Goal: Task Accomplishment & Management: Manage account settings

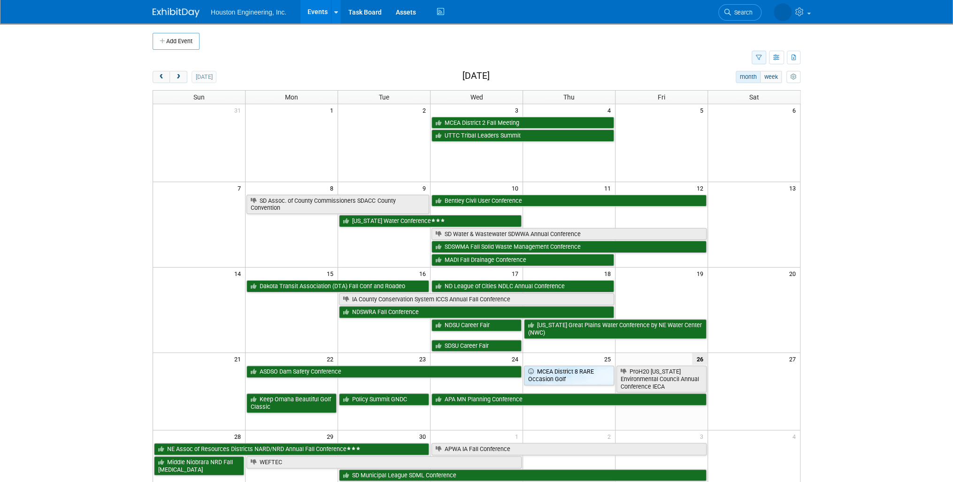
click at [760, 54] on button "button" at bounding box center [758, 58] width 15 height 14
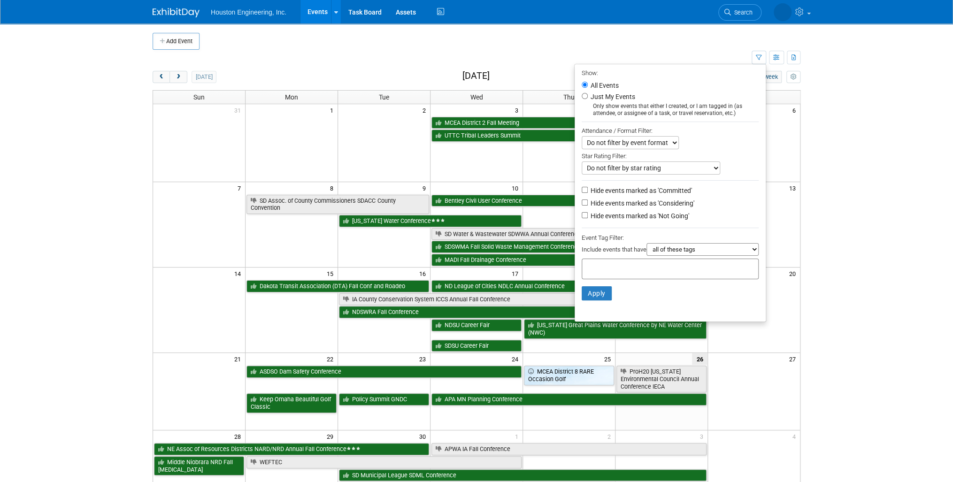
click at [661, 216] on label "Hide events marked as 'Not Going'" at bounding box center [639, 215] width 100 height 9
click at [588, 216] on input "Hide events marked as 'Not Going'" at bounding box center [584, 215] width 6 height 6
checkbox input "true"
click at [597, 293] on button "Apply" at bounding box center [596, 293] width 30 height 14
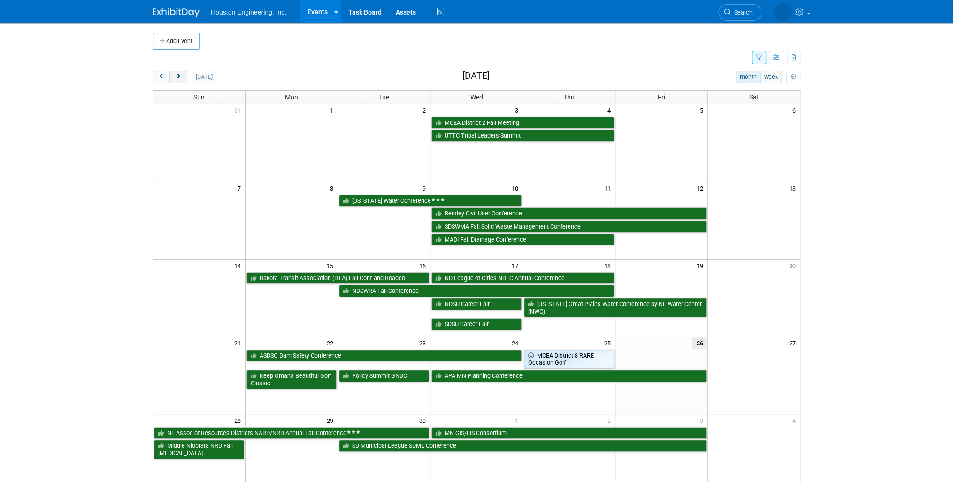
click at [173, 77] on button "next" at bounding box center [177, 77] width 17 height 12
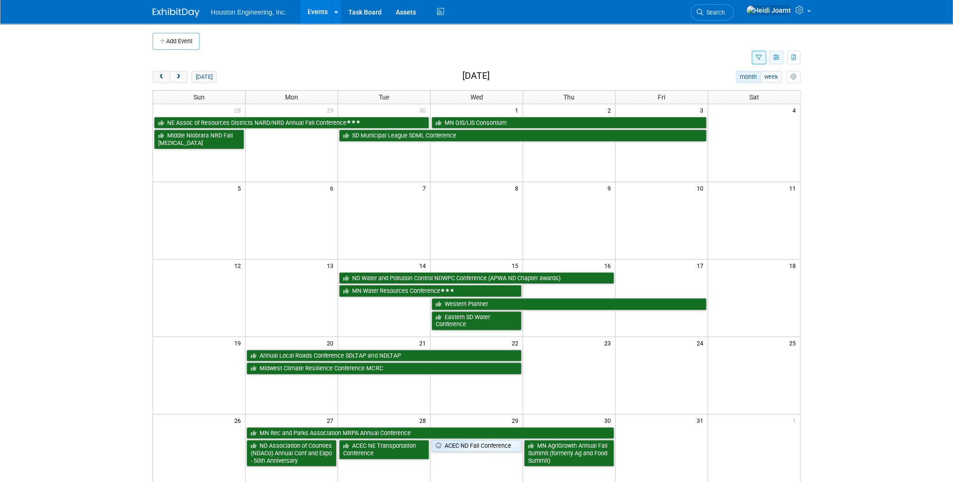
click at [779, 59] on icon "button" at bounding box center [776, 58] width 7 height 6
click at [737, 135] on link "Expert Grid" at bounding box center [736, 133] width 79 height 13
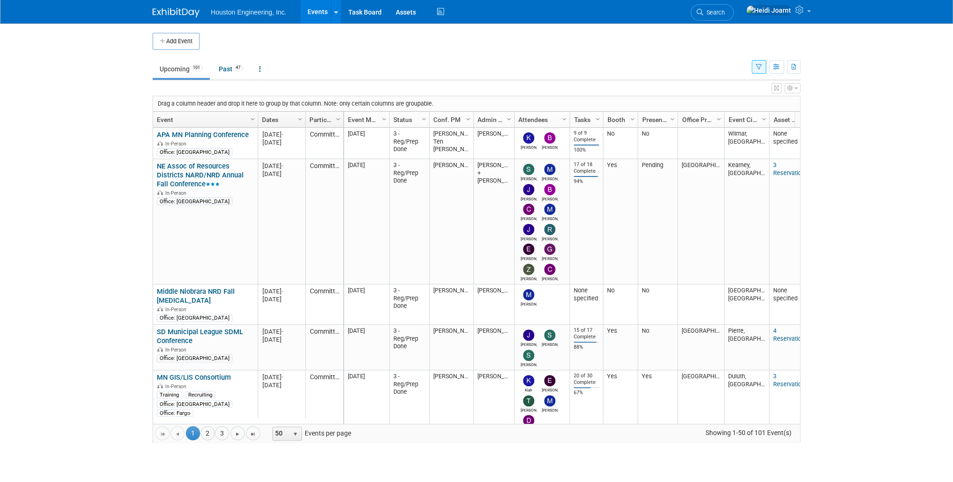
click at [774, 89] on icon "button" at bounding box center [776, 88] width 5 height 6
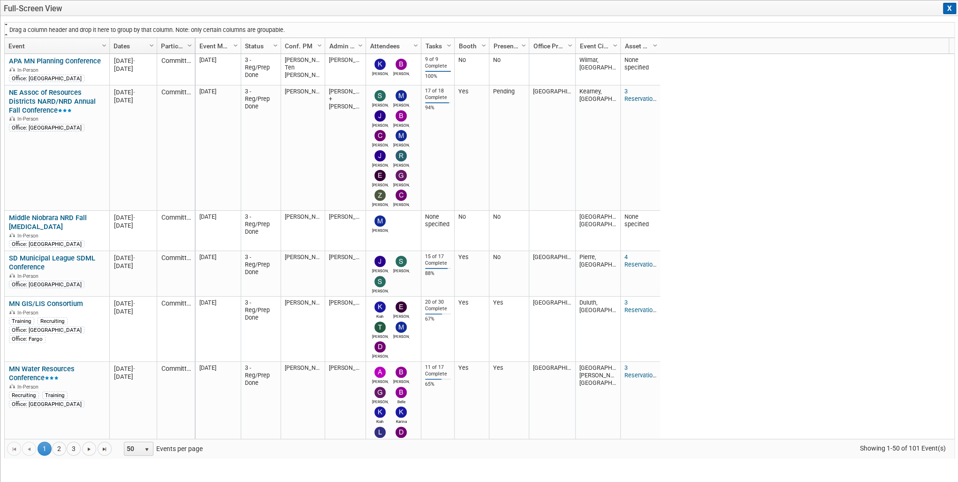
drag, startPoint x: 219, startPoint y: 42, endPoint x: 136, endPoint y: 23, distance: 84.7
click at [136, 23] on div "Drag a column header and drop it here to group by that column. Note: only certa…" at bounding box center [479, 240] width 951 height 436
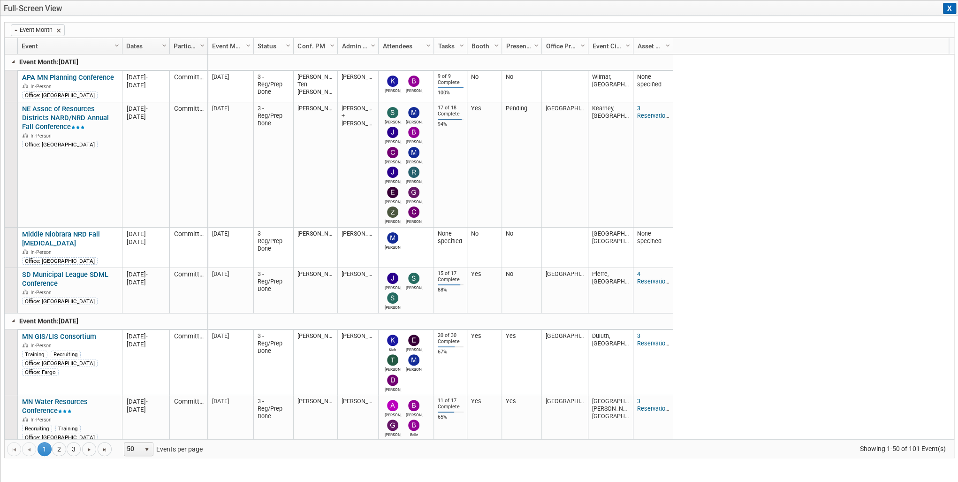
click at [535, 46] on span "Column Settings" at bounding box center [537, 46] width 8 height 8
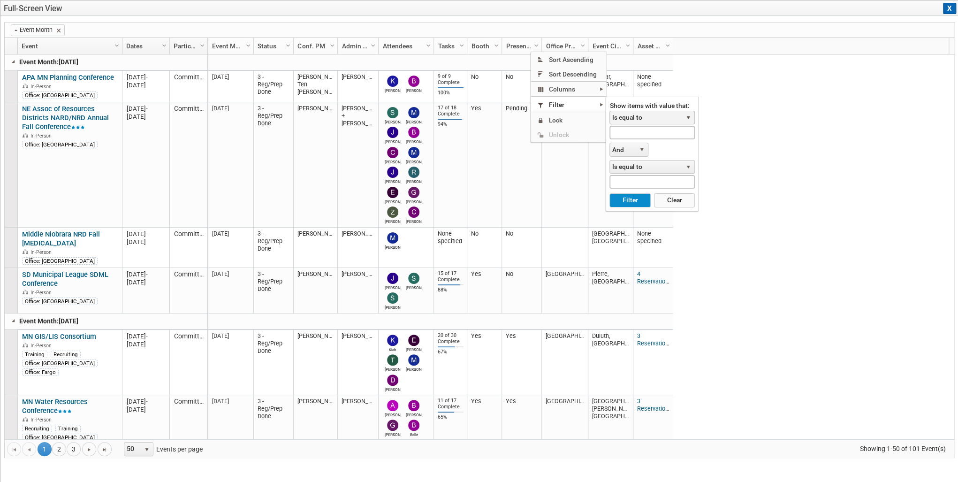
click at [635, 118] on span "Is equal to" at bounding box center [646, 117] width 72 height 13
click at [637, 170] on li "Contains" at bounding box center [652, 169] width 83 height 13
click at [640, 137] on input "text" at bounding box center [652, 133] width 85 height 14
click at [610, 193] on button "Filter" at bounding box center [630, 200] width 41 height 14
type input "yes"
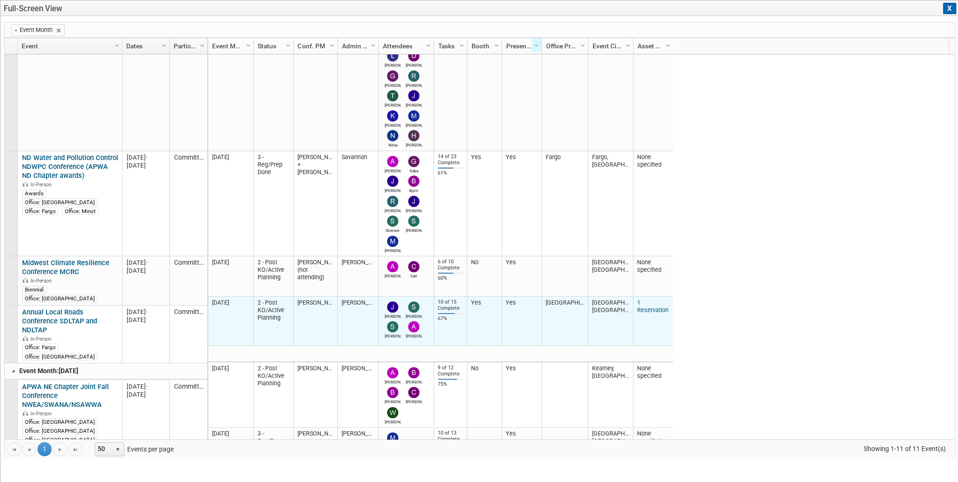
scroll to position [188, 0]
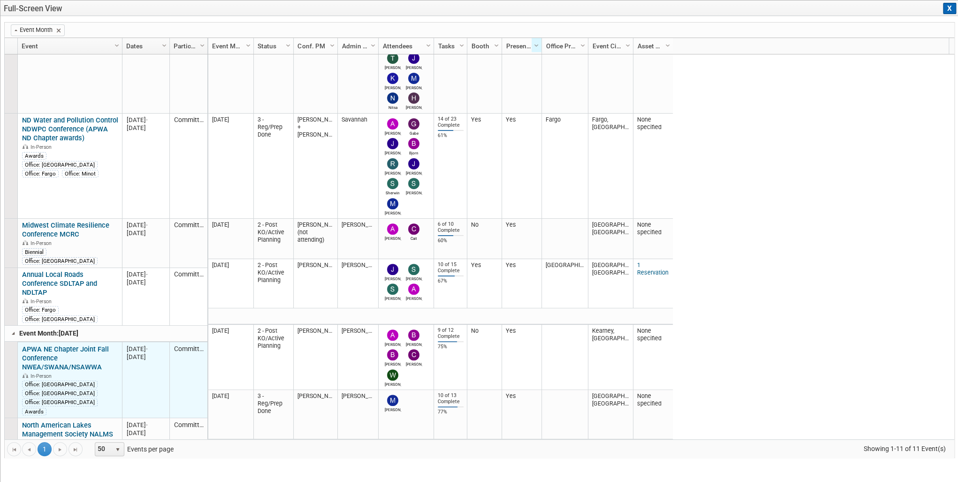
click at [96, 345] on link "APWA NE Chapter Joint Fall Conference NWEA/SWANA/NSAWWA" at bounding box center [65, 358] width 87 height 26
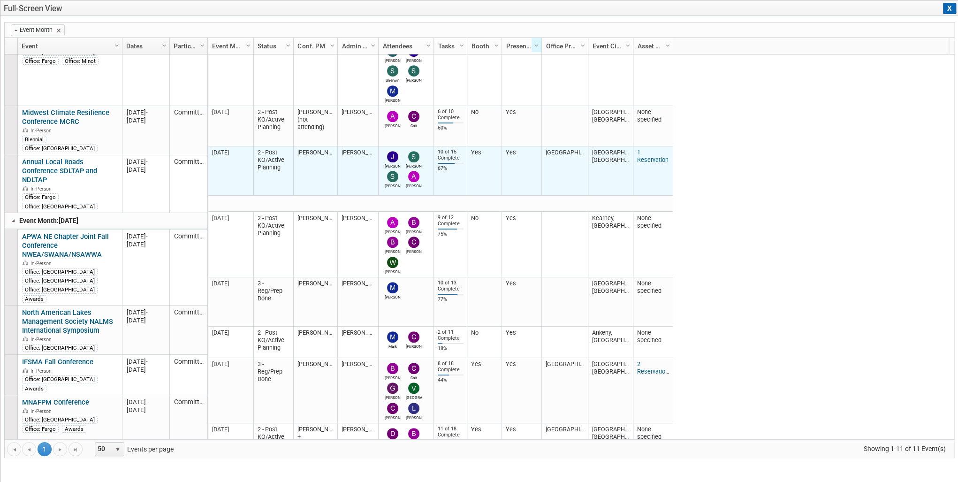
scroll to position [338, 0]
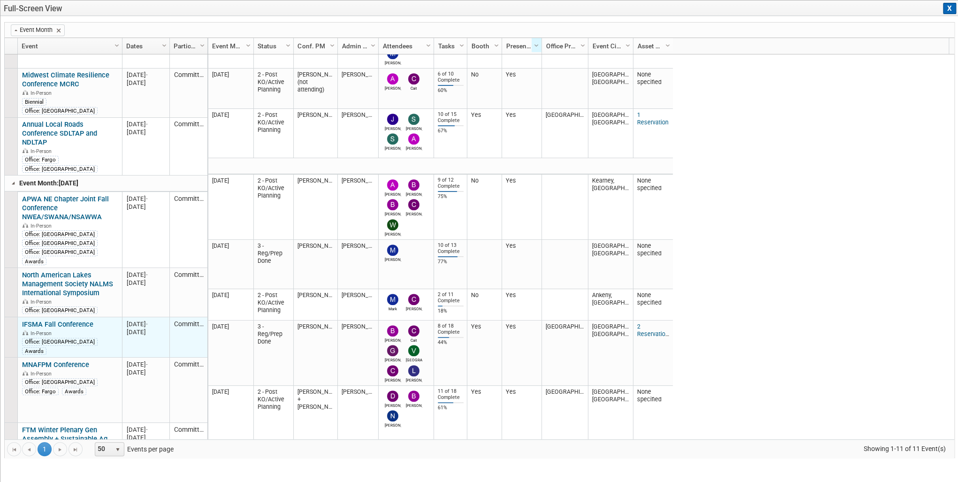
click at [80, 320] on link "IFSMA Fall Conference" at bounding box center [57, 324] width 71 height 8
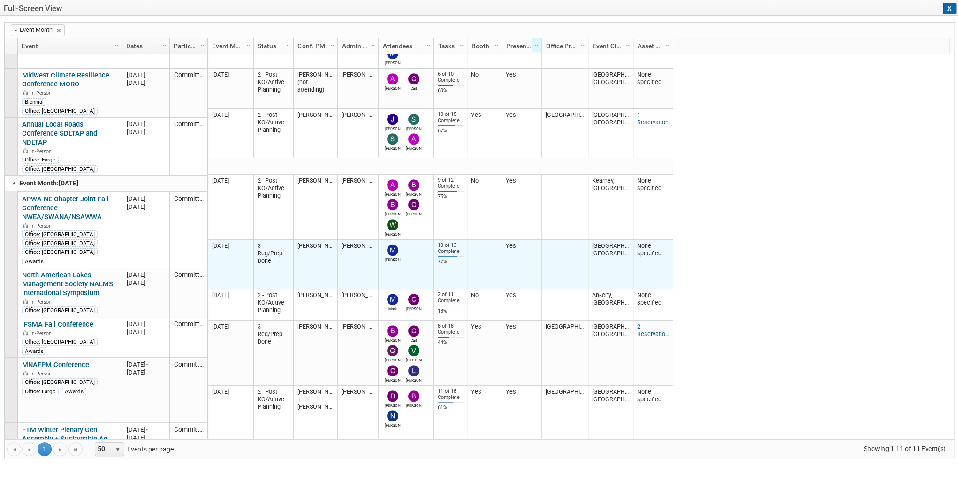
scroll to position [408, 0]
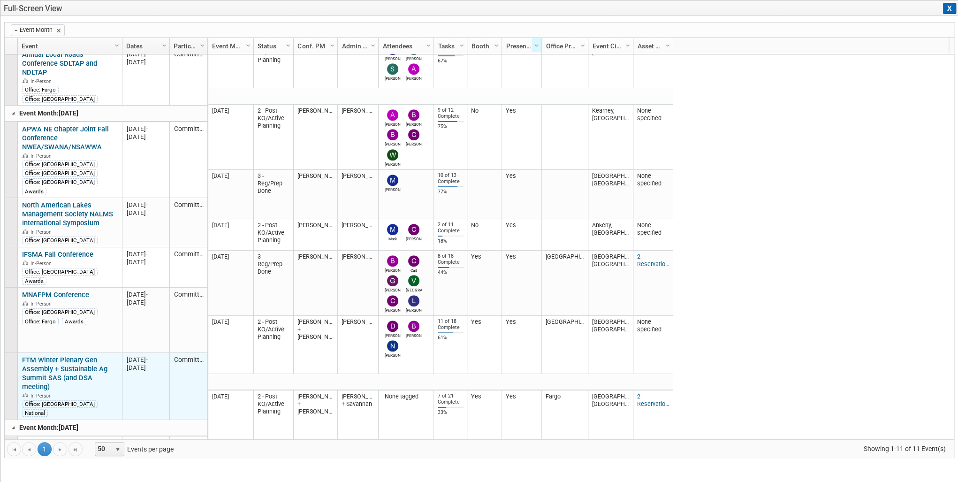
click at [64, 356] on link "FTM Winter Plenary Gen Assembly + Sustainable Ag Summit SAS (and DSA meeting)" at bounding box center [64, 373] width 85 height 35
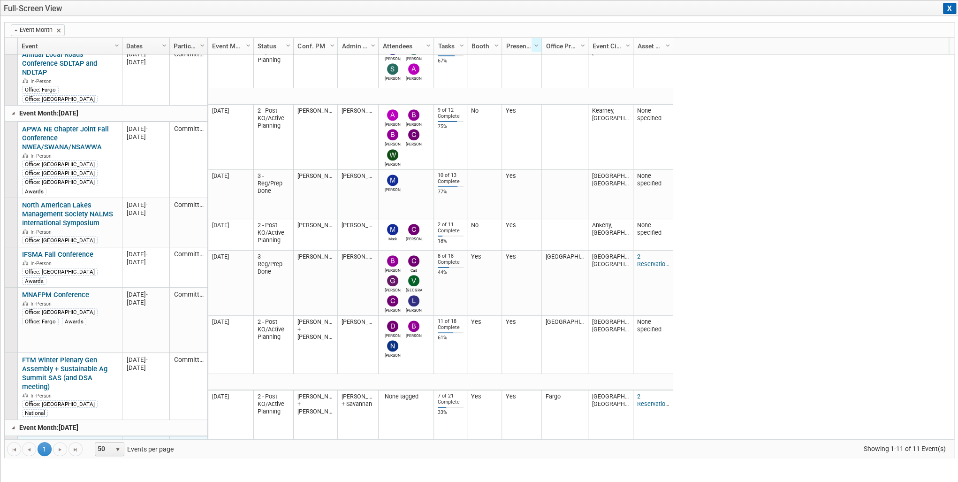
click at [90, 439] on link "MN Watersheds Annual Conference (formerly MAWD)" at bounding box center [68, 452] width 92 height 26
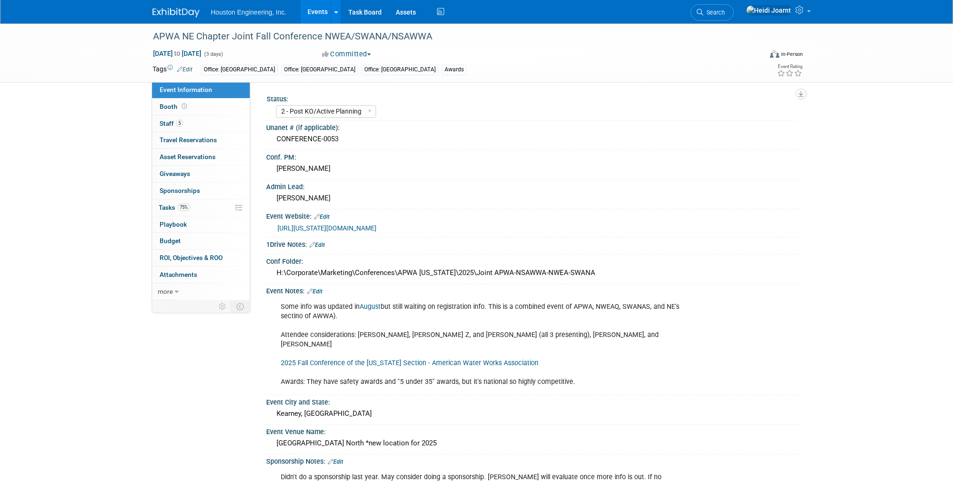
select select "2 - Post KO/Active Planning"
select select "Yes"
select select "Multi-sector/Any/All"
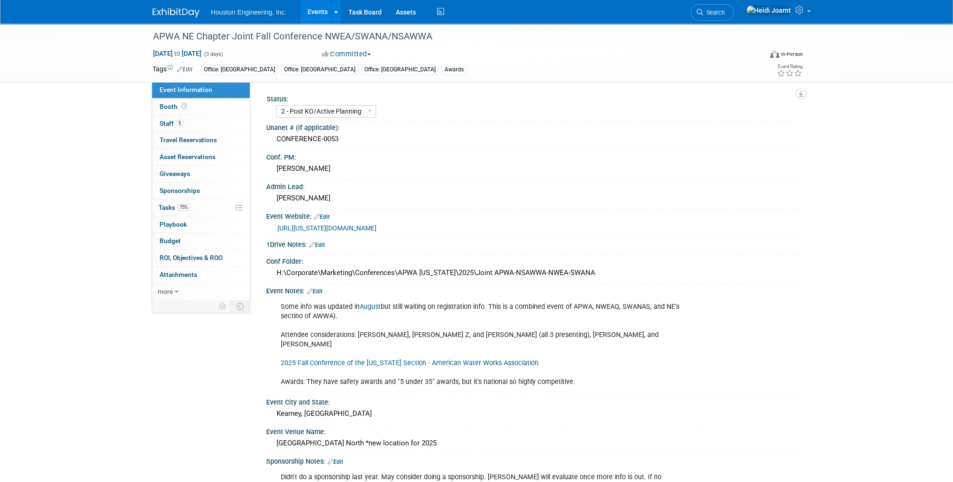
click at [375, 225] on link "https://nebraska.apwa.org/news-and-announcements/2025-joint-fall-conference/" at bounding box center [326, 228] width 99 height 8
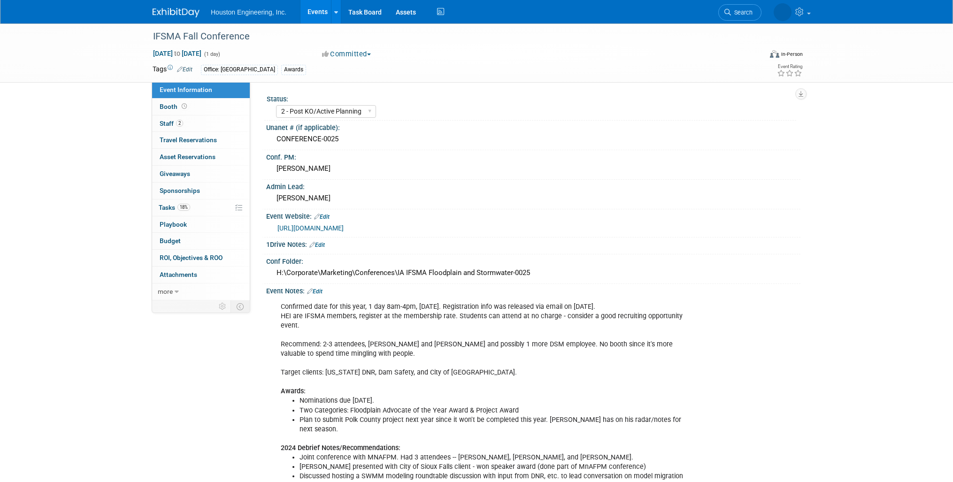
select select "2 - Post KO/Active Planning"
select select "Yes"
select select "Water Resources"
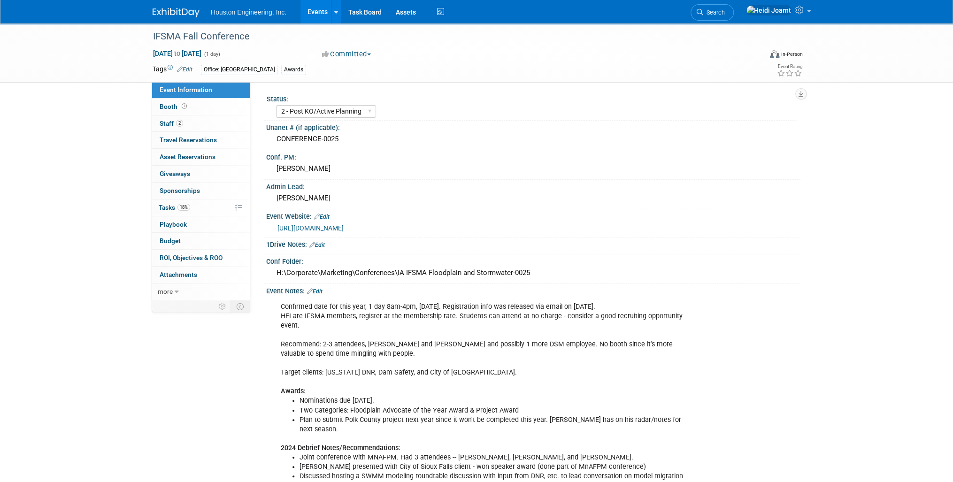
click at [344, 227] on link "https://www.iowafloods.org/content.aspx?page_id=4091&club_id=887028&item_id=266…" at bounding box center [310, 228] width 66 height 8
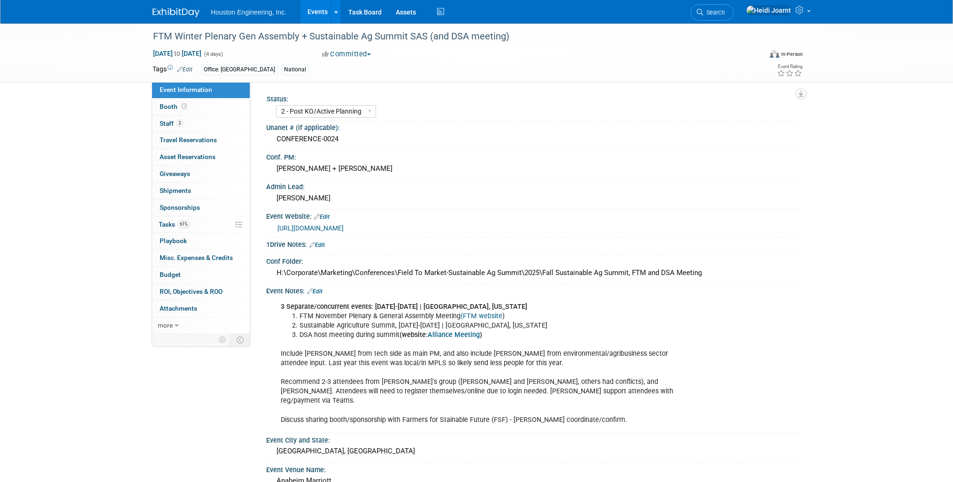
select select "2 - Post KO/Active Planning"
select select "Yes"
select select "Multi-sector/Any/All"
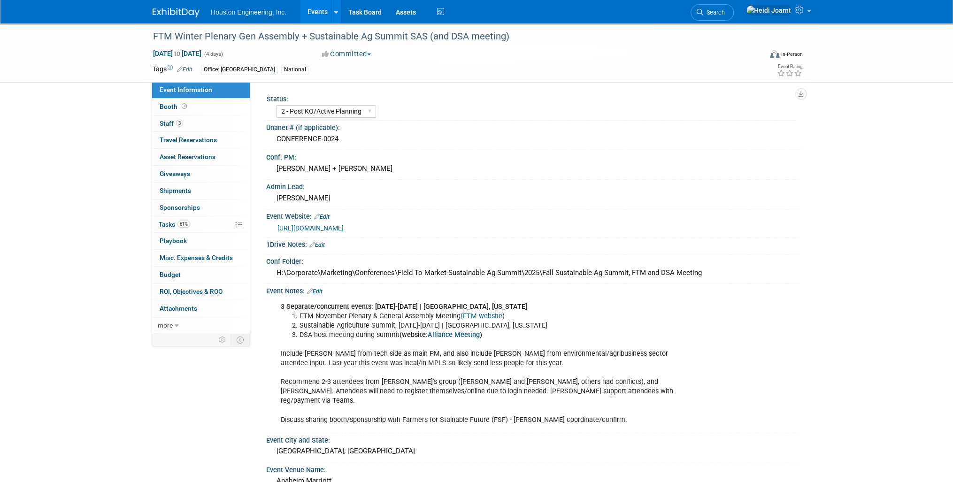
click at [344, 227] on link "[URL][DOMAIN_NAME]" at bounding box center [310, 228] width 66 height 8
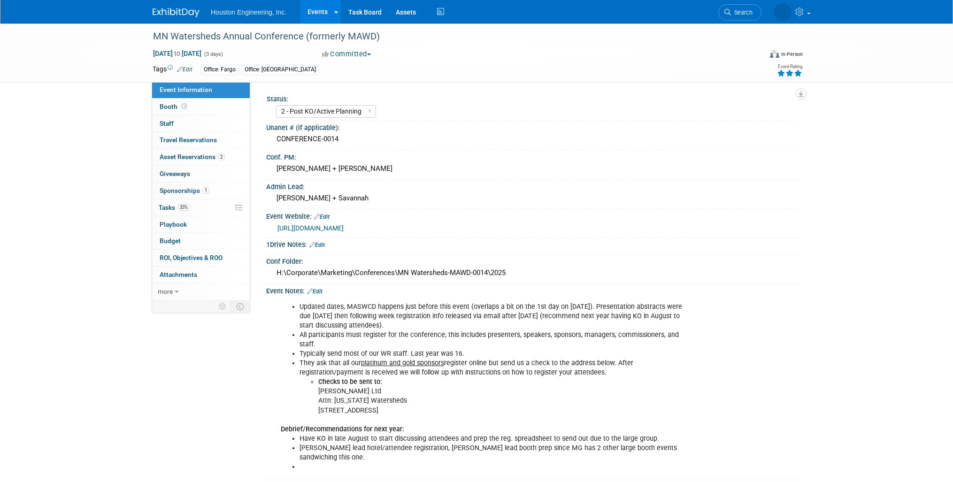
select select "2 - Post KO/Active Planning"
select select "Yes"
select select "Water Resources"
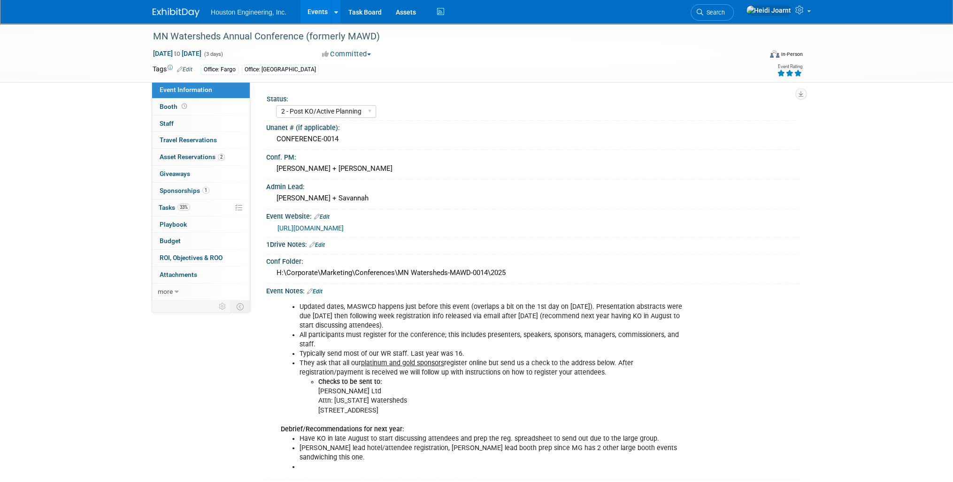
click at [344, 227] on link "[URL][DOMAIN_NAME]" at bounding box center [310, 228] width 66 height 8
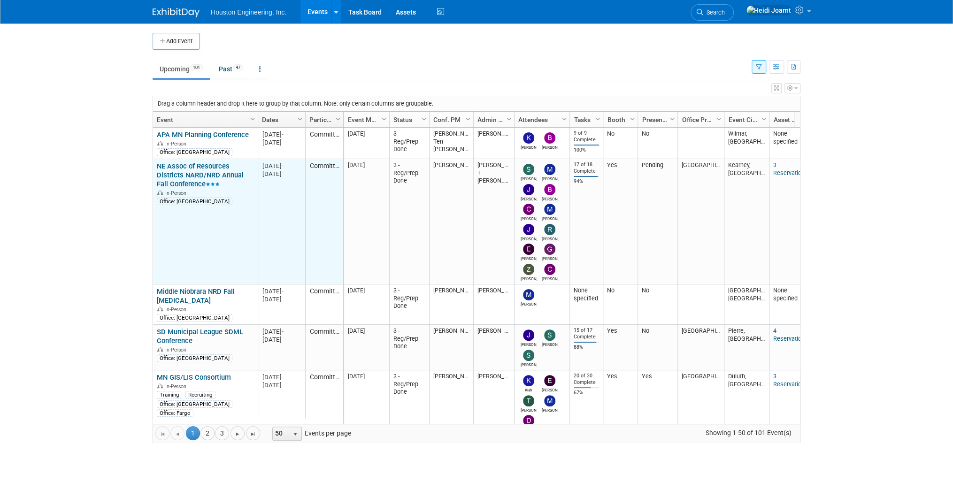
click at [172, 174] on link "NE Assoc of Resources Districts NARD/NRD Annual Fall Conference" at bounding box center [200, 175] width 87 height 26
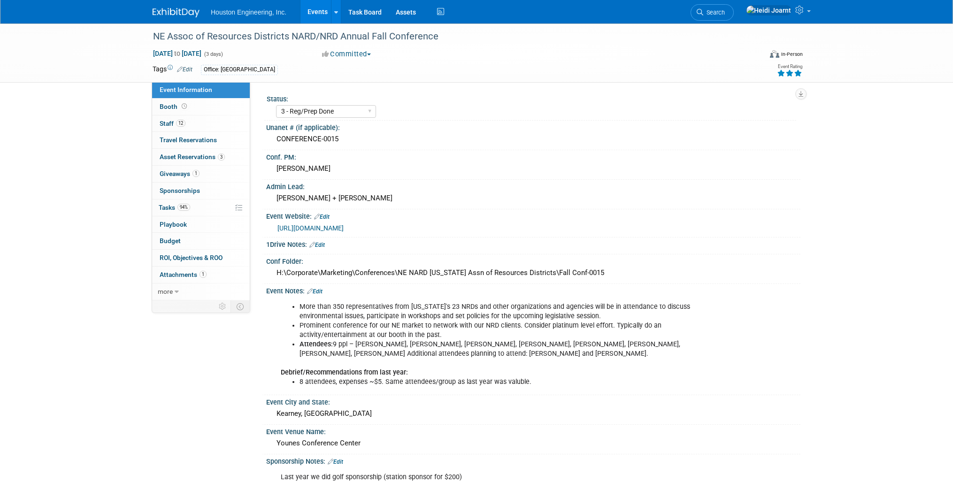
select select "3 - Reg/Prep Done"
select select "Pending"
select select "Water Resources"
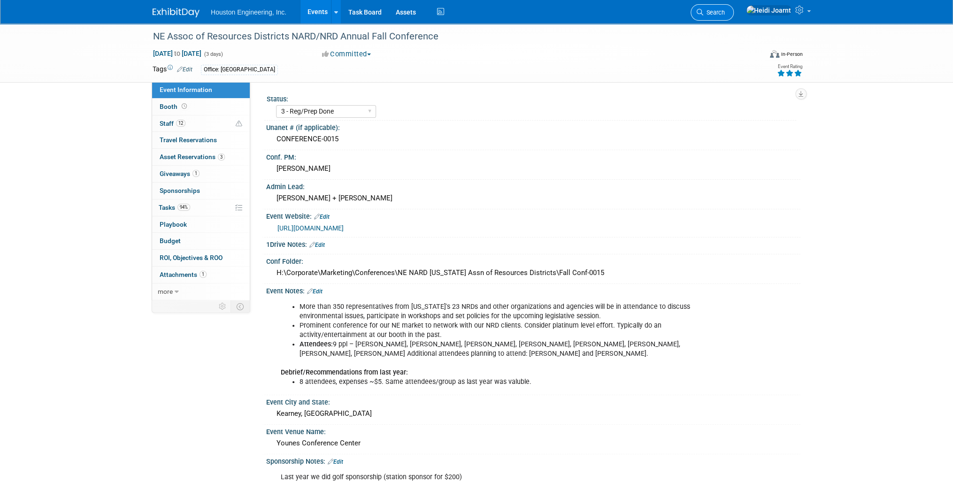
click at [725, 9] on span "Search" at bounding box center [714, 12] width 22 height 7
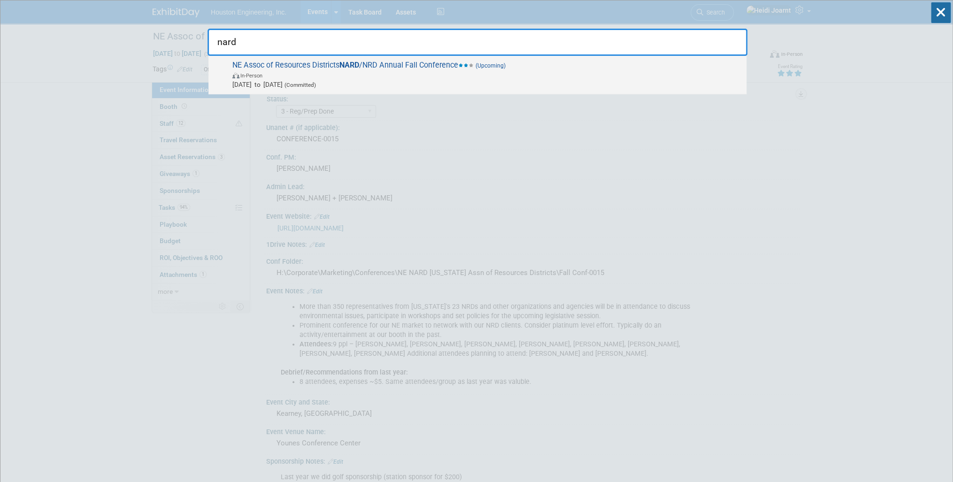
type input "nard"
click at [474, 74] on span "In-Person" at bounding box center [486, 74] width 509 height 9
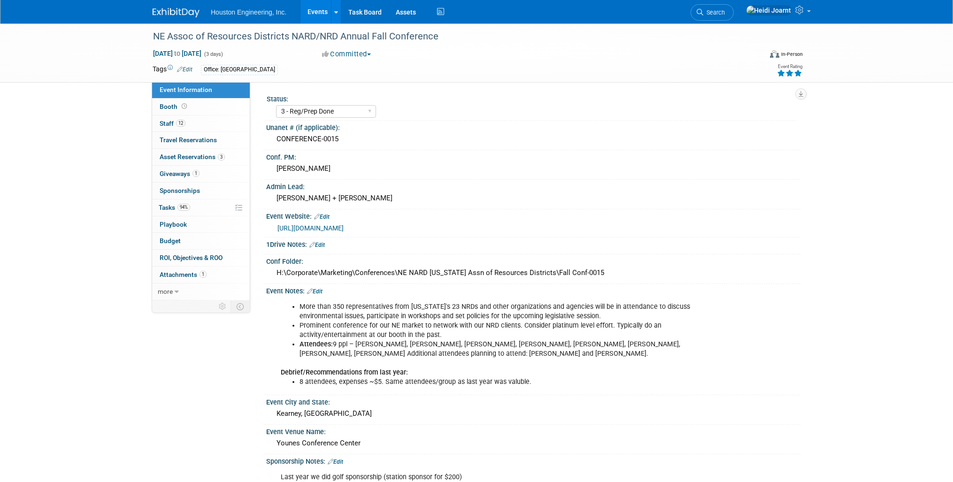
select select "3 - Reg/Prep Done"
select select "Pending"
select select "Water Resources"
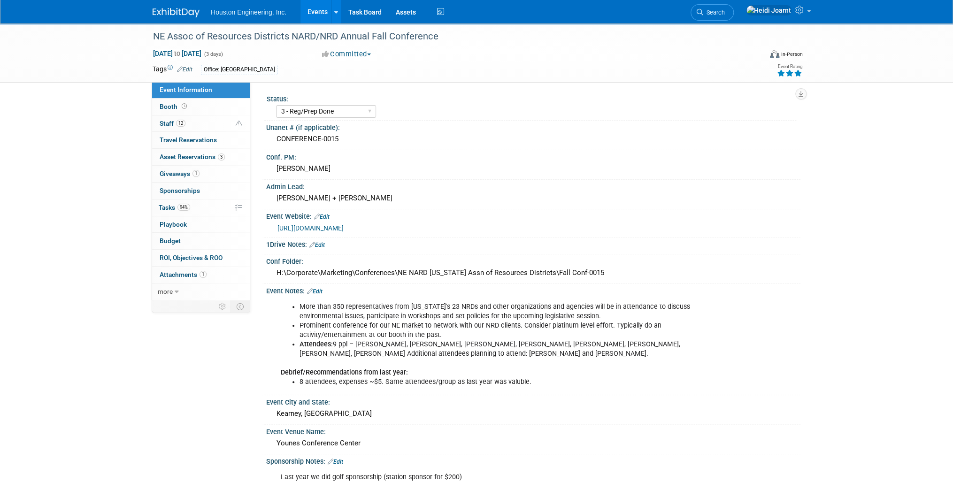
click at [322, 242] on link "Edit" at bounding box center [316, 245] width 15 height 7
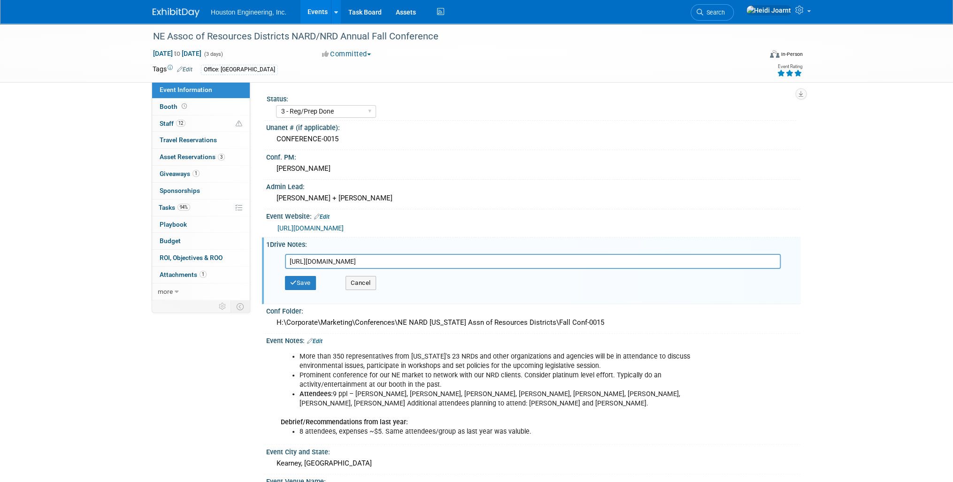
scroll to position [0, 355]
type input "[URL][DOMAIN_NAME]"
click at [298, 282] on button "Save" at bounding box center [300, 283] width 31 height 14
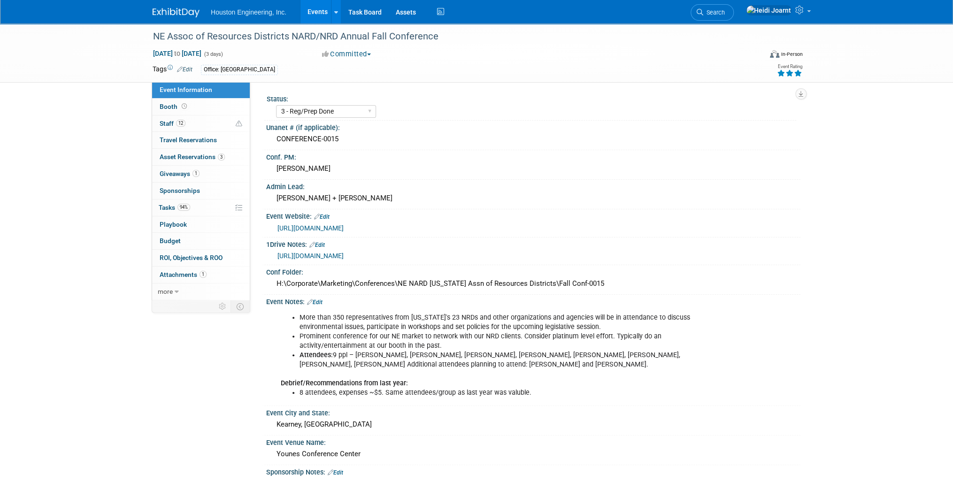
click at [318, 306] on link "Edit" at bounding box center [314, 302] width 15 height 7
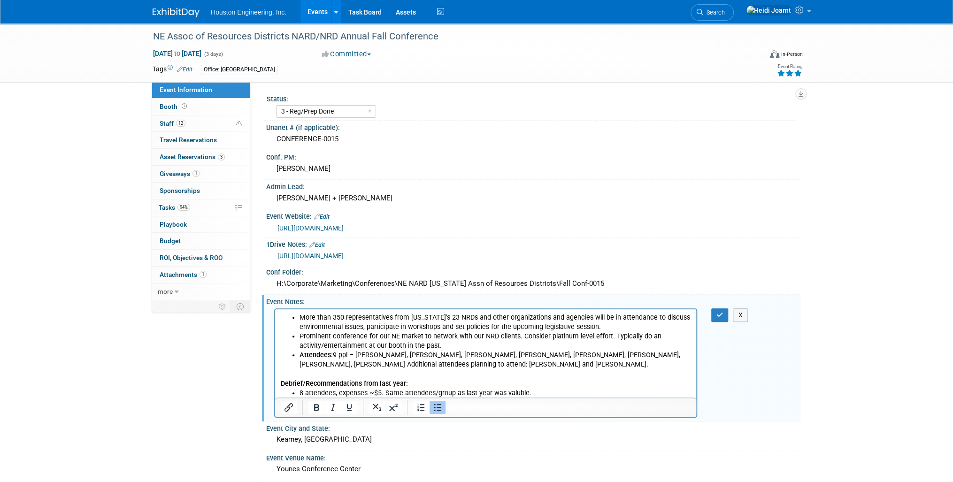
click at [481, 364] on li "Attendees: 9 ppl – [PERSON_NAME], [PERSON_NAME], [PERSON_NAME], [PERSON_NAME], …" at bounding box center [494, 359] width 391 height 19
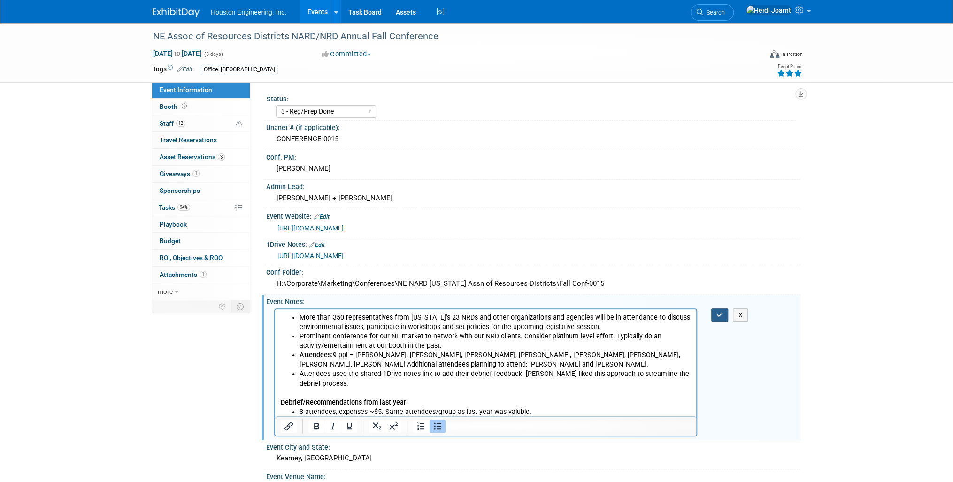
click at [720, 318] on icon "button" at bounding box center [719, 315] width 7 height 7
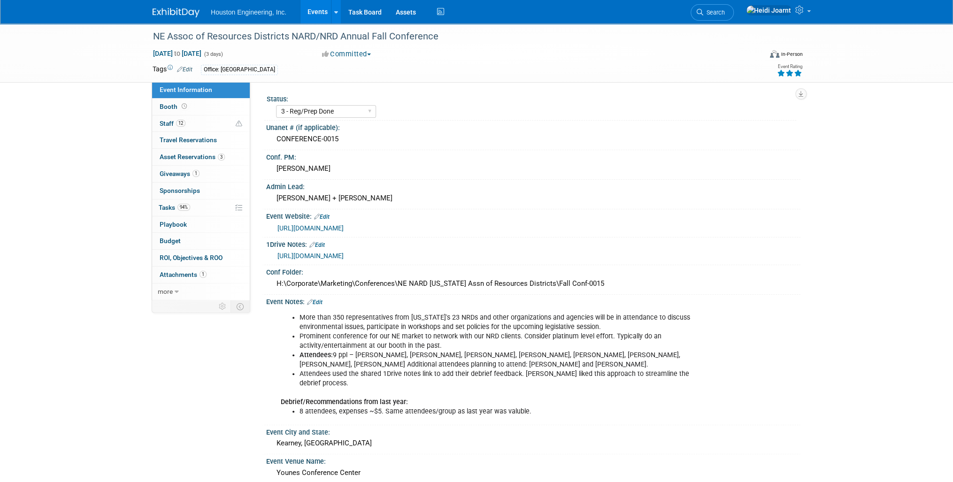
click at [317, 306] on link "Edit" at bounding box center [314, 302] width 15 height 7
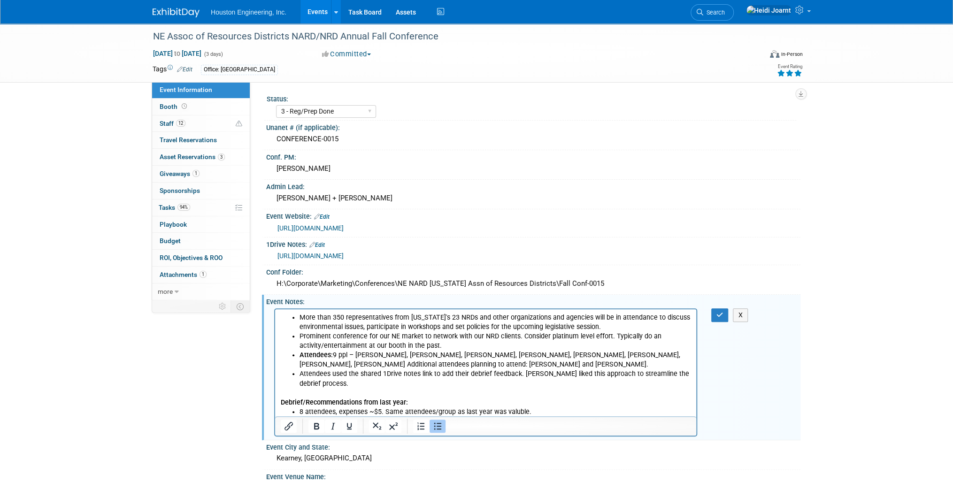
click at [540, 412] on li "8 attendees, expenses ~$5. Same attendees/group as last year was valuble." at bounding box center [494, 411] width 391 height 9
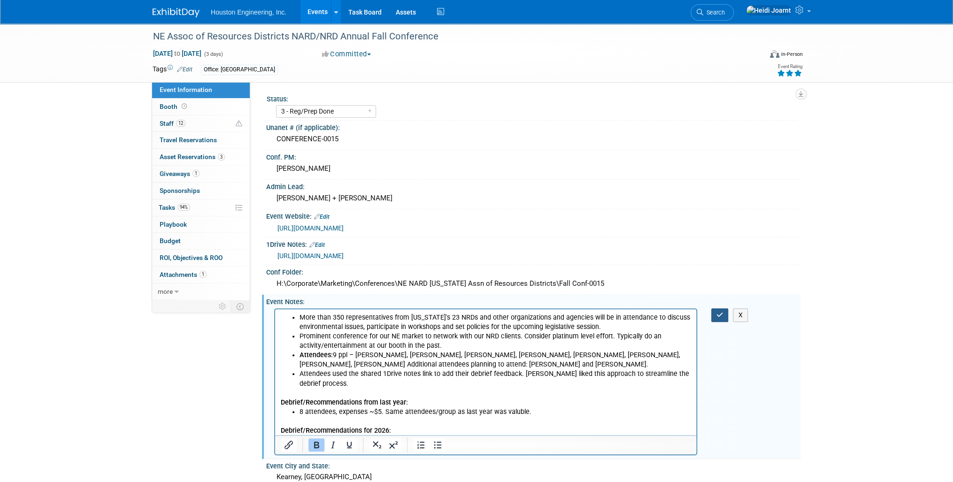
click at [722, 322] on button "button" at bounding box center [719, 315] width 17 height 14
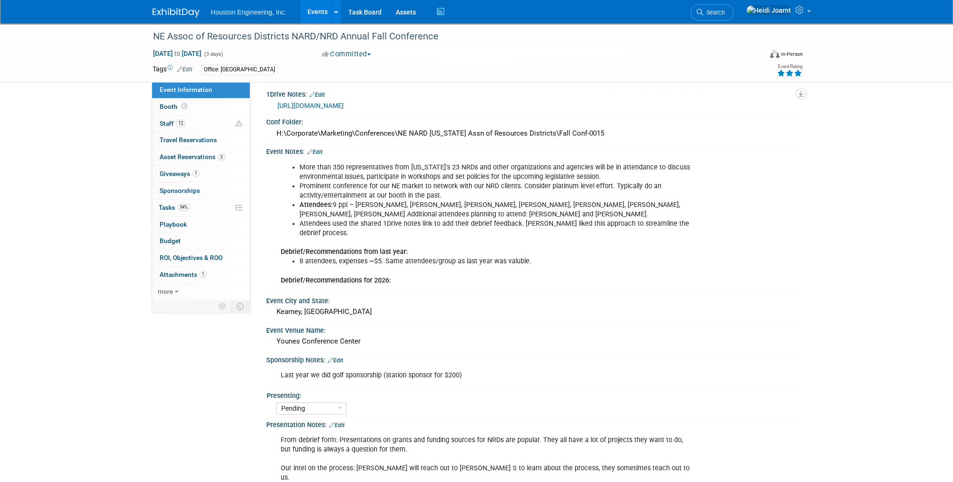
scroll to position [300, 0]
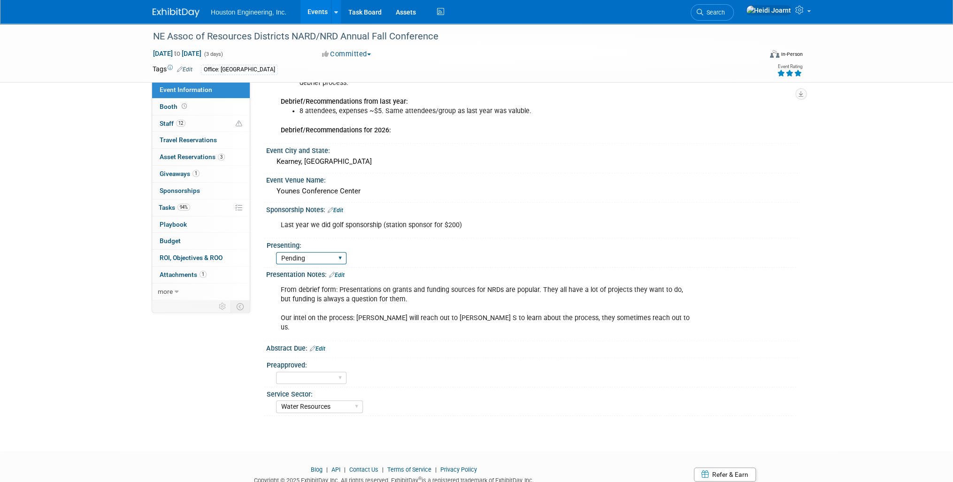
click at [330, 265] on select "Yes No Pending" at bounding box center [311, 258] width 70 height 13
select select "Yes"
click at [276, 265] on select "Yes No Pending" at bounding box center [311, 258] width 70 height 13
click at [337, 278] on link "Edit" at bounding box center [336, 275] width 15 height 7
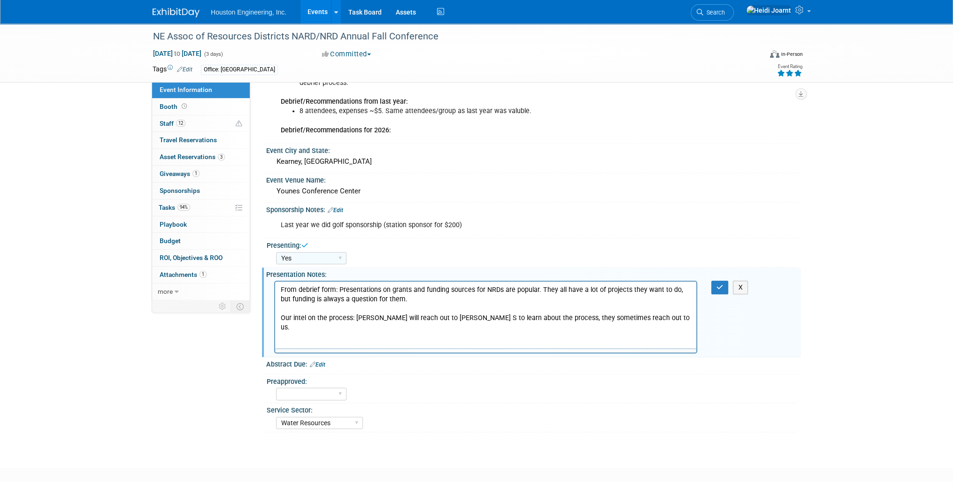
scroll to position [0, 0]
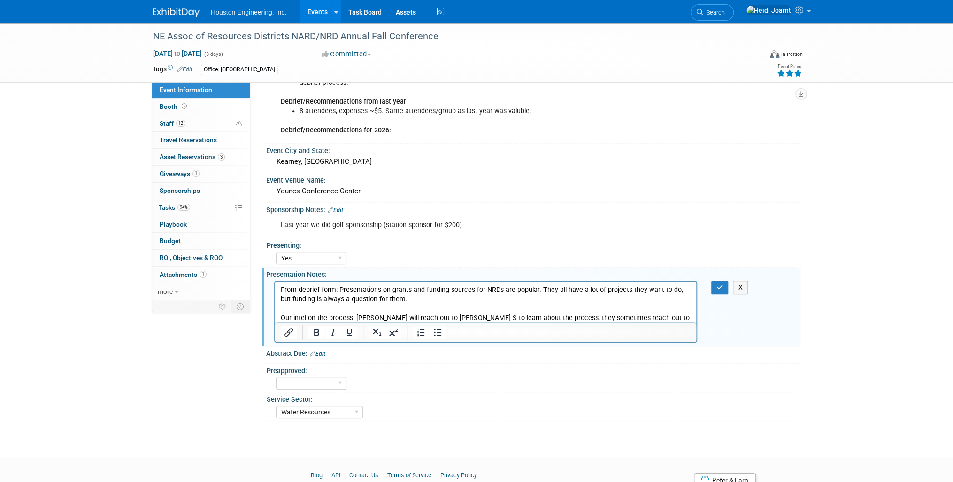
click at [523, 300] on p "From debrief form: Presentations on grants and funding sources for NRDs are pop…" at bounding box center [486, 308] width 410 height 47
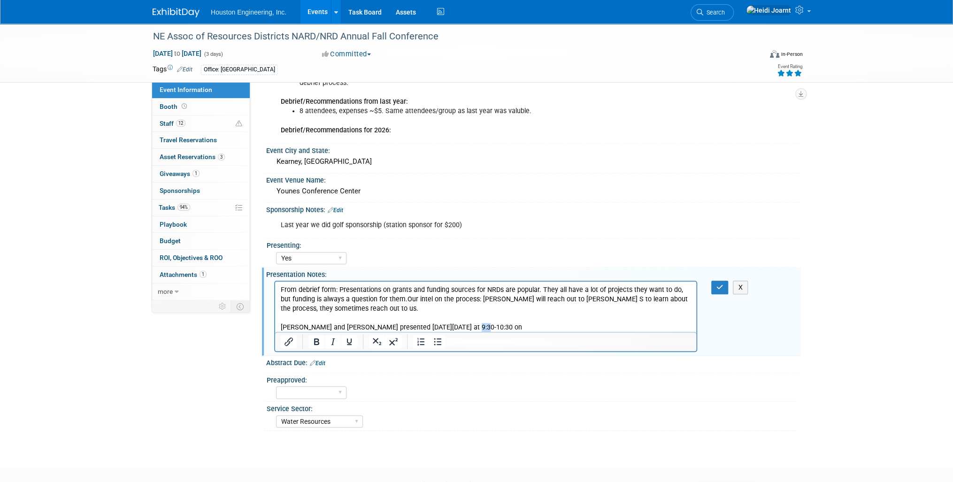
drag, startPoint x: 473, startPoint y: 330, endPoint x: 461, endPoint y: 327, distance: 12.6
click at [461, 327] on p "[PERSON_NAME] and [PERSON_NAME] presented [DATE][DATE] at 9:30-10:30 on" at bounding box center [486, 327] width 410 height 9
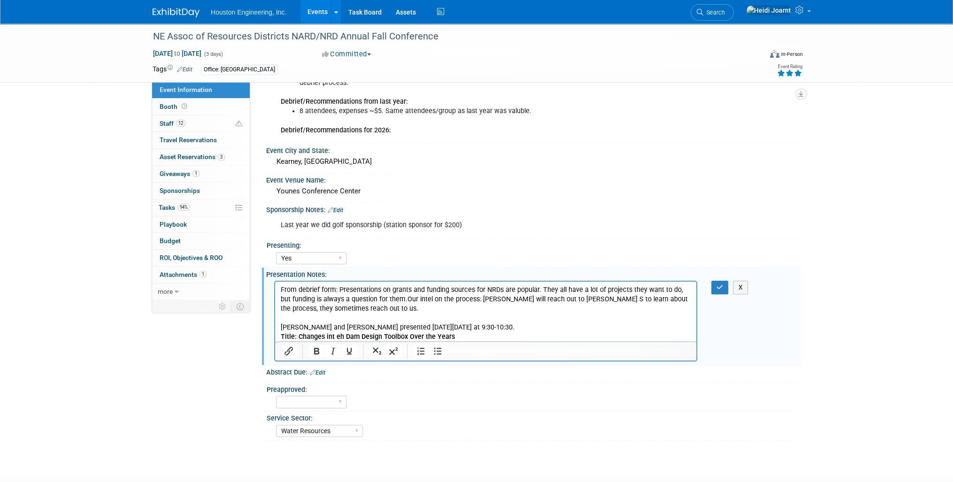
click at [341, 337] on b "Title: Changes int eh Dam Design Toolbox Over the Years" at bounding box center [368, 337] width 174 height 8
click at [715, 294] on button "button" at bounding box center [719, 288] width 17 height 14
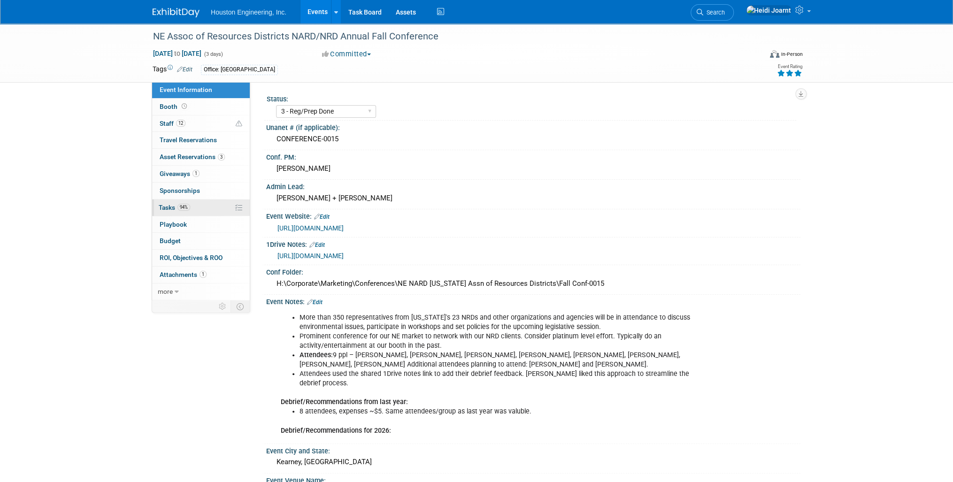
click at [219, 210] on link "94% Tasks 94%" at bounding box center [201, 207] width 98 height 16
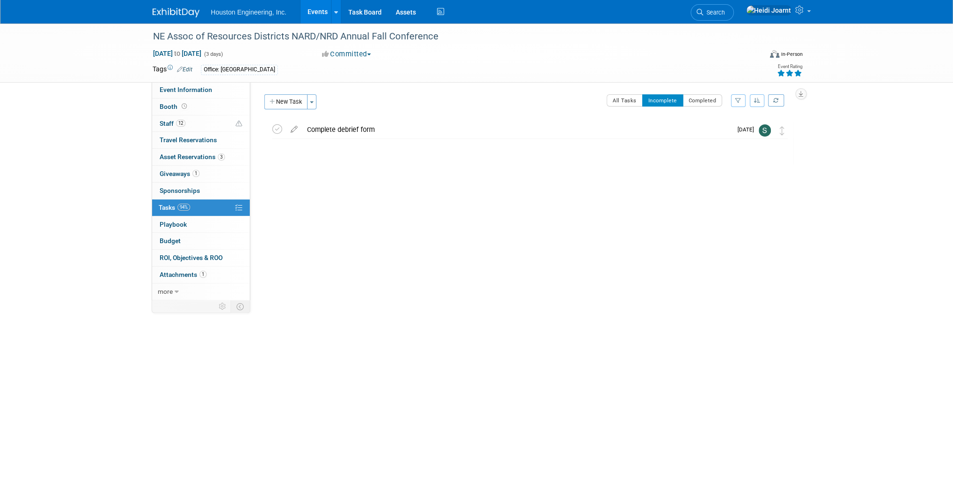
click at [319, 10] on link "Events" at bounding box center [317, 11] width 34 height 23
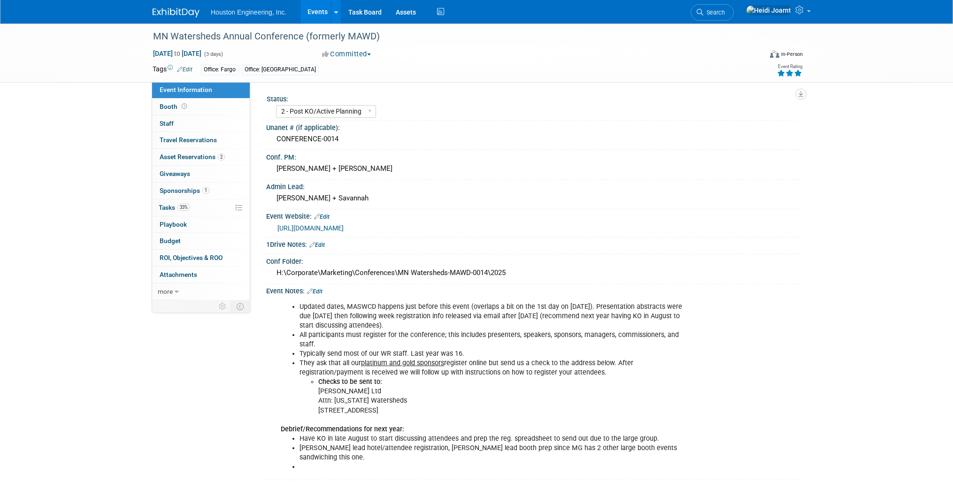
select select "2 - Post KO/Active Planning"
select select "Yes"
select select "Water Resources"
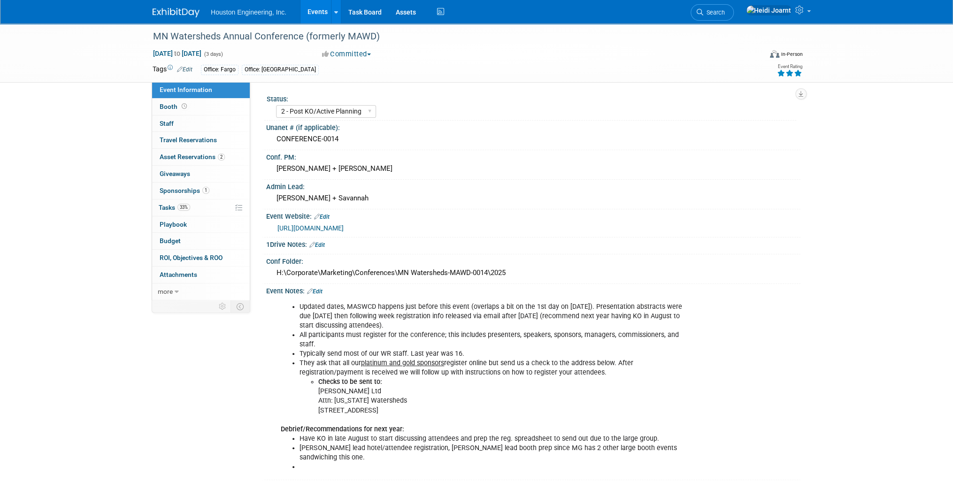
click at [323, 17] on link "Events" at bounding box center [317, 11] width 34 height 23
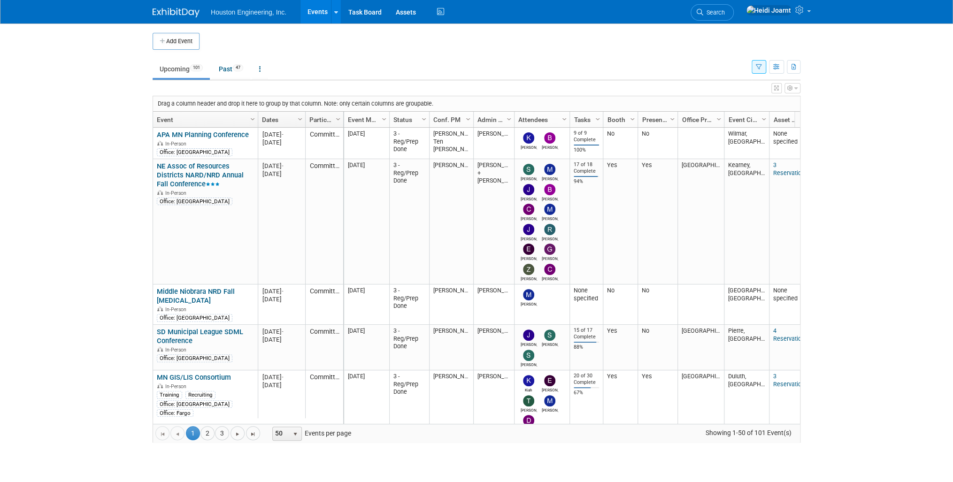
click at [776, 89] on icon "button" at bounding box center [776, 88] width 5 height 6
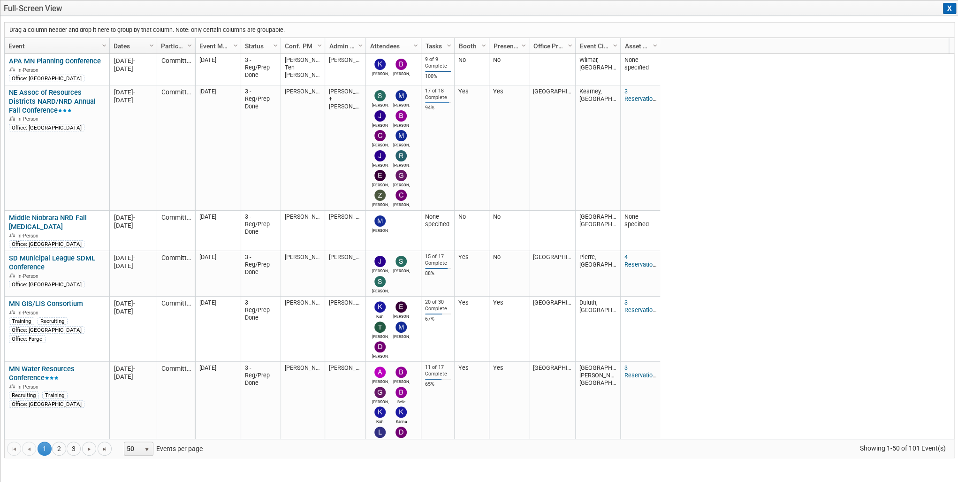
click at [950, 8] on button "X" at bounding box center [949, 8] width 13 height 11
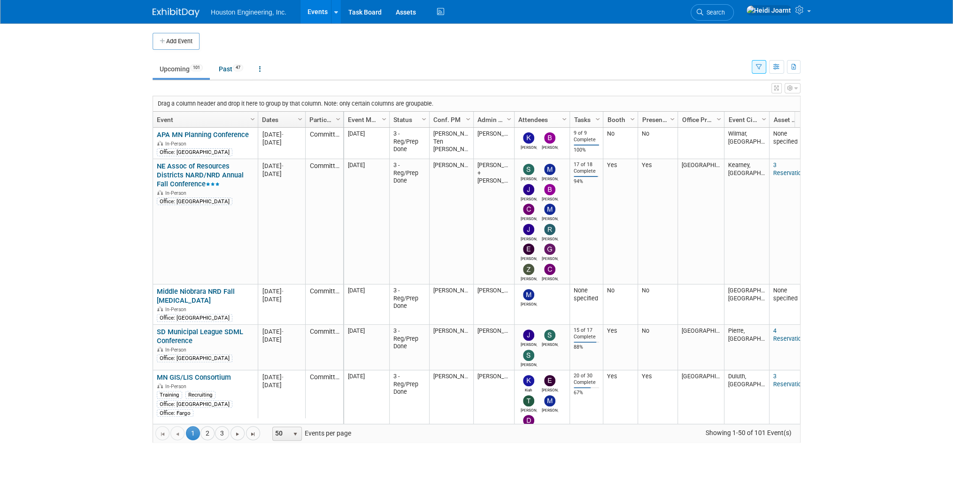
click at [757, 68] on icon "button" at bounding box center [759, 67] width 6 height 6
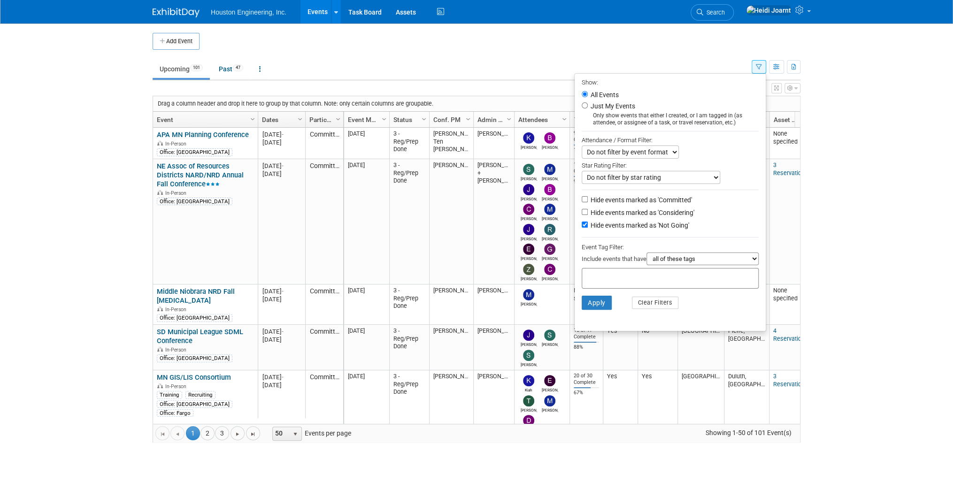
click at [757, 68] on icon "button" at bounding box center [759, 67] width 6 height 6
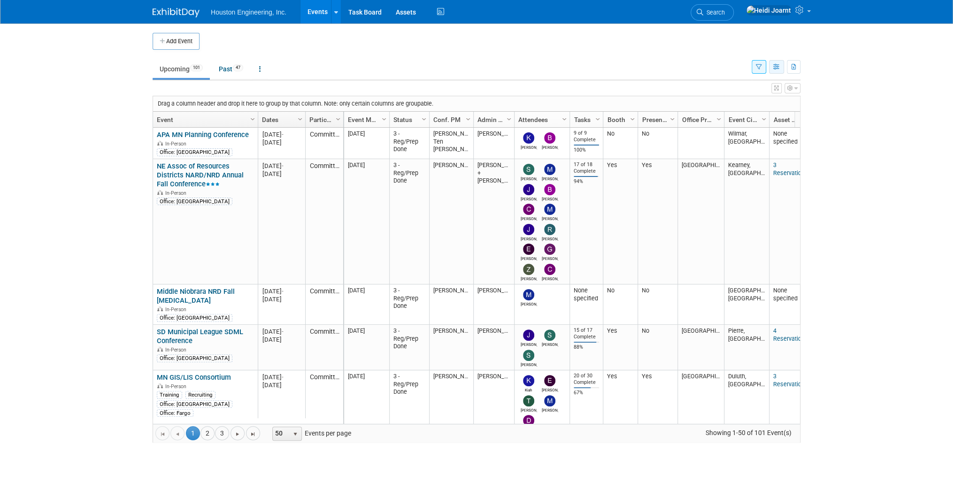
click at [780, 68] on button "button" at bounding box center [776, 67] width 15 height 14
click at [742, 126] on link "Calendar View" at bounding box center [736, 128] width 79 height 13
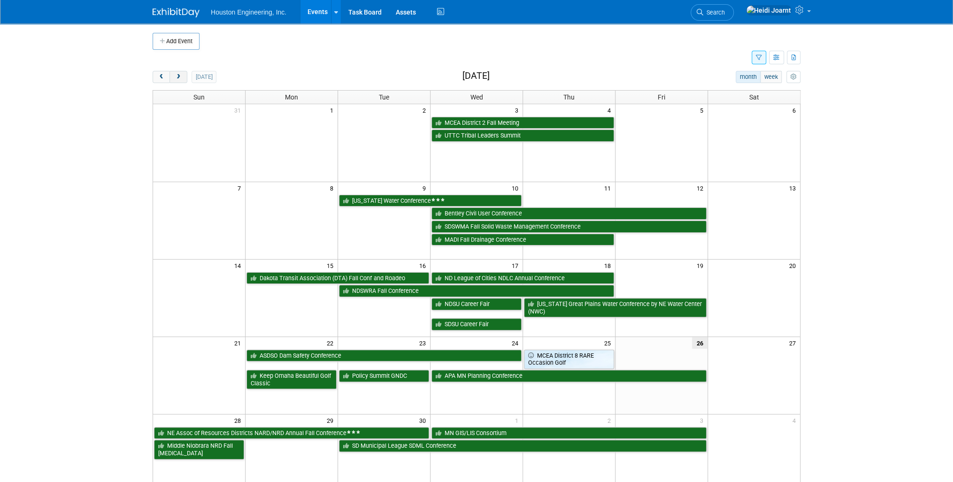
click at [183, 79] on button "next" at bounding box center [177, 77] width 17 height 12
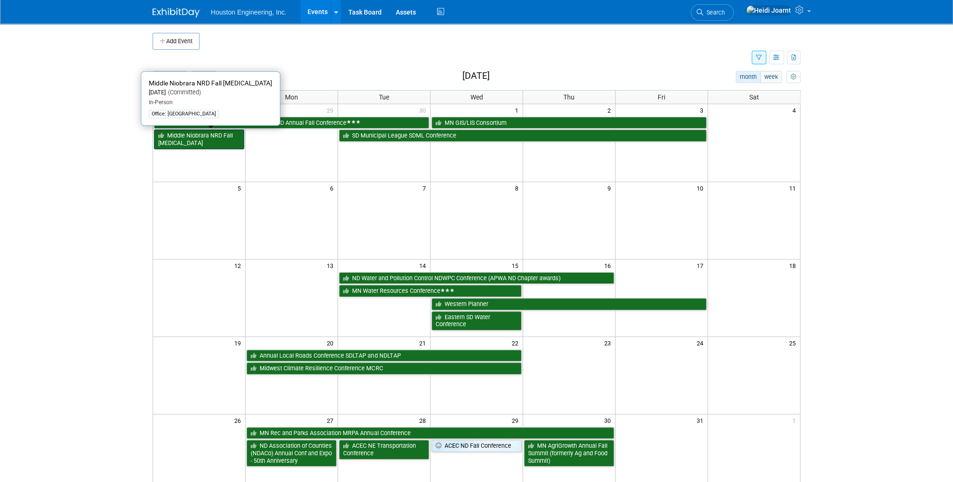
click at [191, 138] on link "Middle Niobrara NRD Fall [MEDICAL_DATA]" at bounding box center [199, 139] width 90 height 19
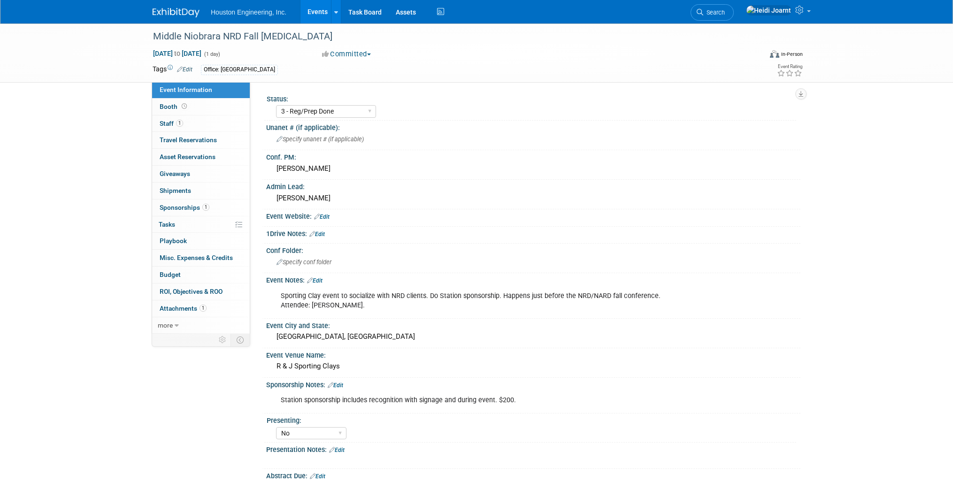
select select "3 - Reg/Prep Done"
select select "No"
select select "Water Resources"
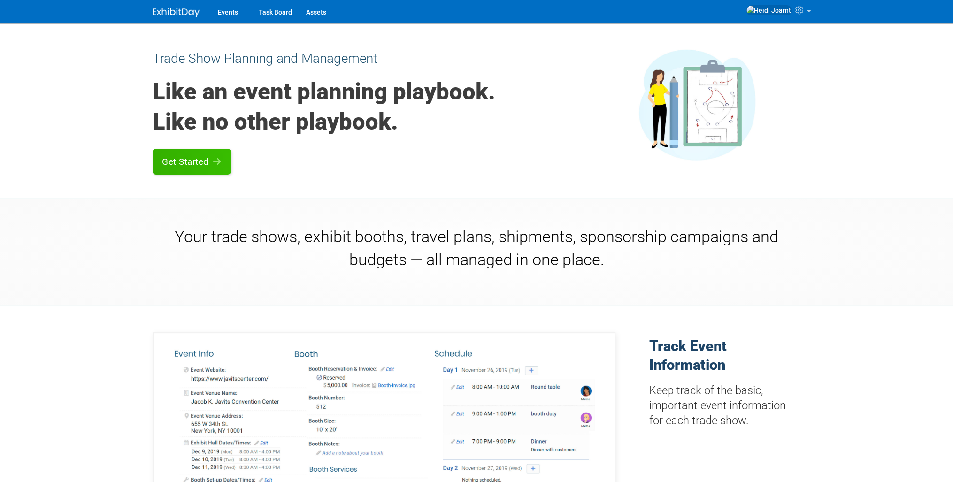
click at [172, 8] on img at bounding box center [176, 12] width 47 height 9
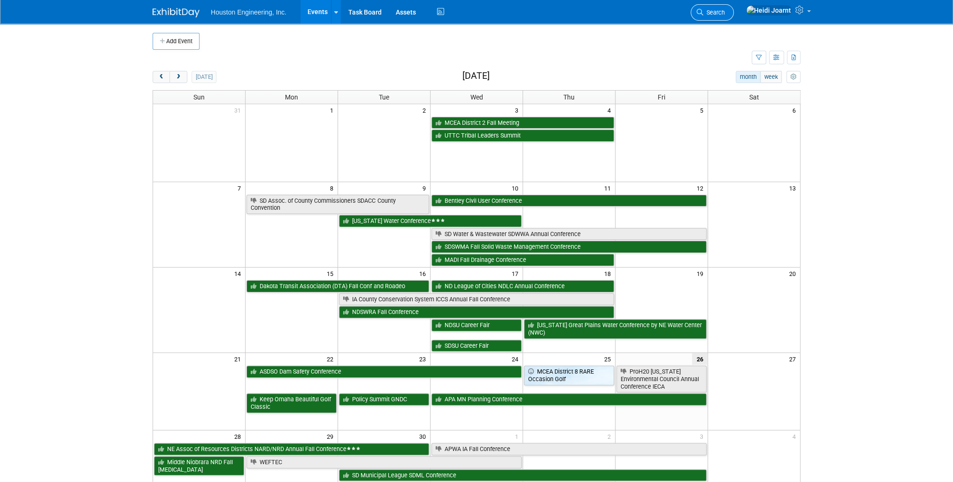
click at [725, 11] on span "Search" at bounding box center [714, 12] width 22 height 7
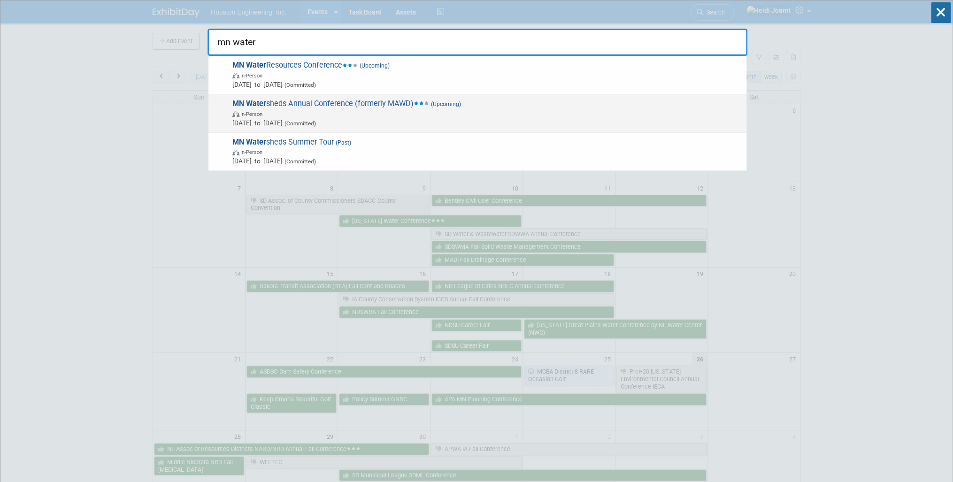
type input "mn water"
click at [399, 110] on span "In-Person" at bounding box center [486, 113] width 509 height 9
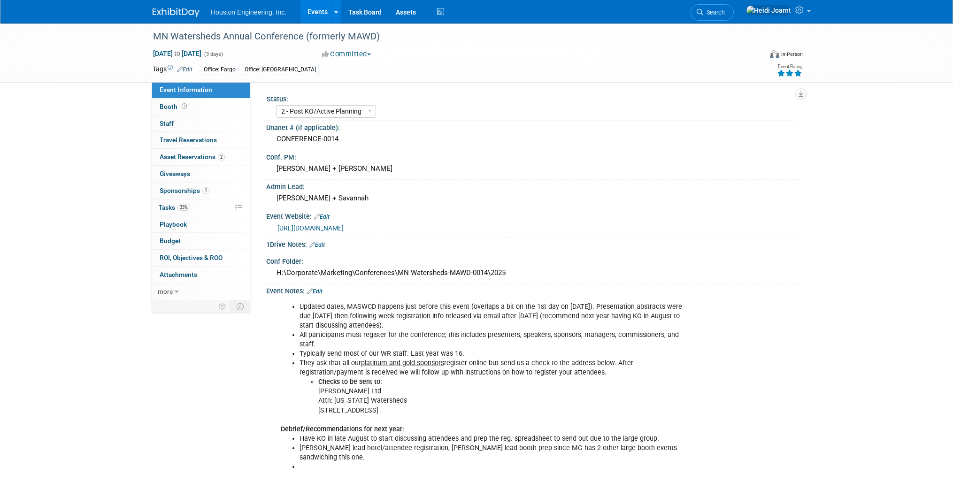
select select "2 - Post KO/Active Planning"
select select "Yes"
select select "Water Resources"
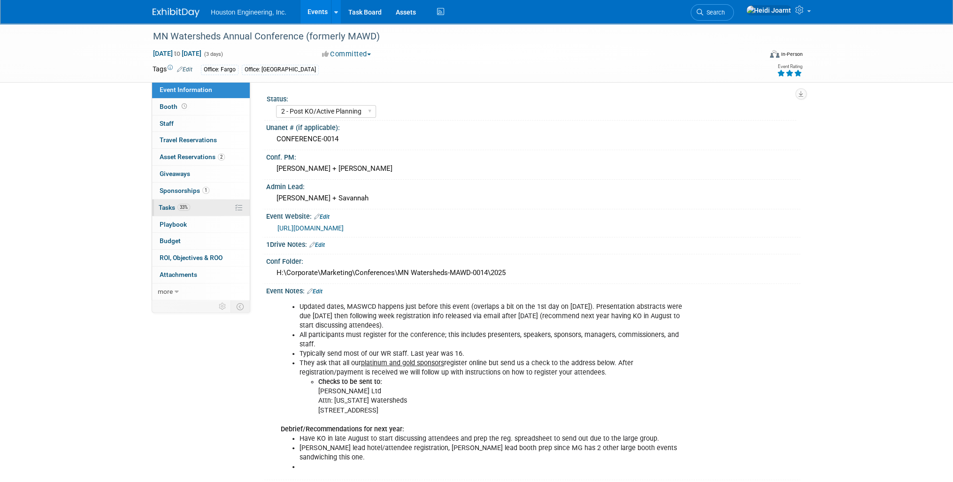
click at [204, 204] on link "33% Tasks 33%" at bounding box center [201, 207] width 98 height 16
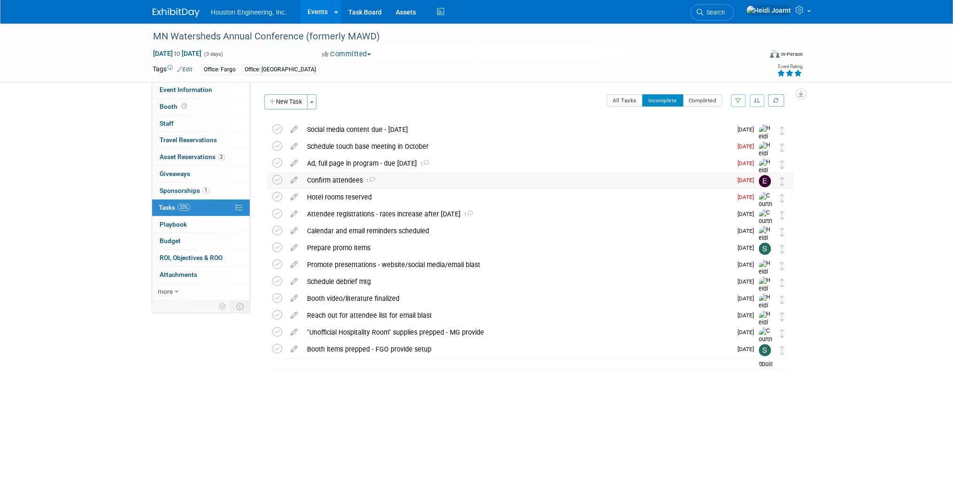
click at [442, 182] on div "Confirm attendees 1" at bounding box center [516, 180] width 429 height 16
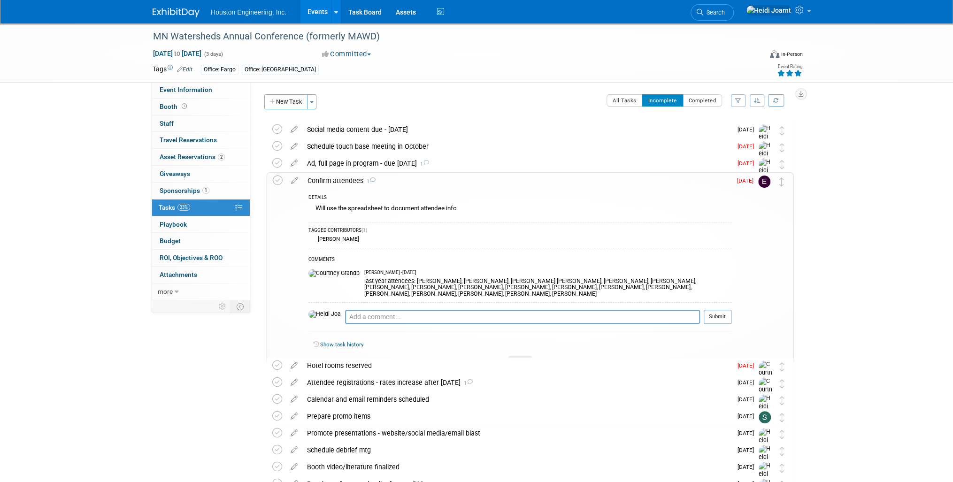
click at [443, 185] on div "Confirm attendees 1" at bounding box center [517, 181] width 428 height 16
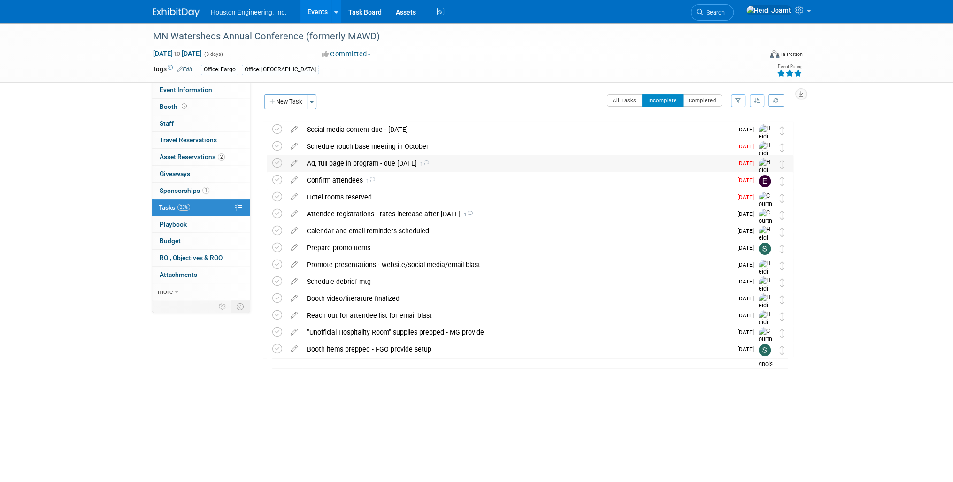
click at [463, 155] on div "Ad, full page in program - due Oct 6 1" at bounding box center [516, 163] width 429 height 16
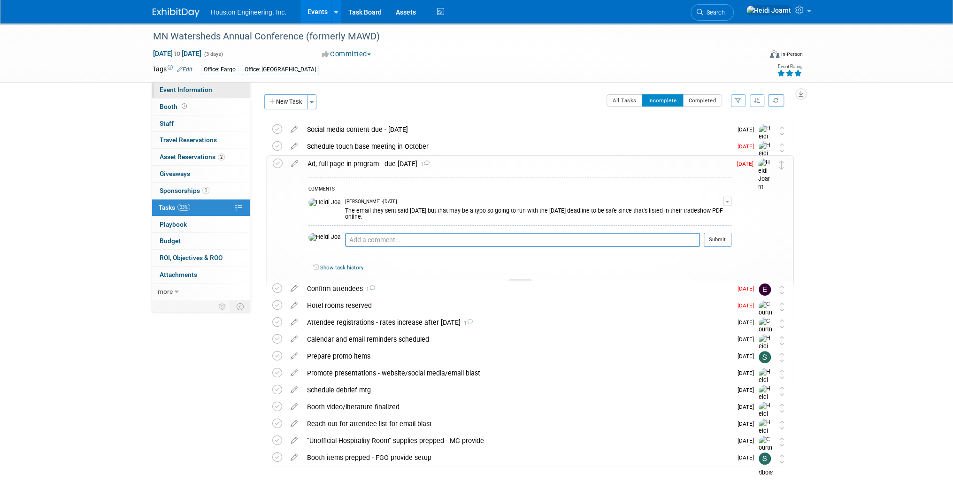
click at [211, 94] on link "Event Information" at bounding box center [201, 90] width 98 height 16
select select "2 - Post KO/Active Planning"
select select "Yes"
select select "Water Resources"
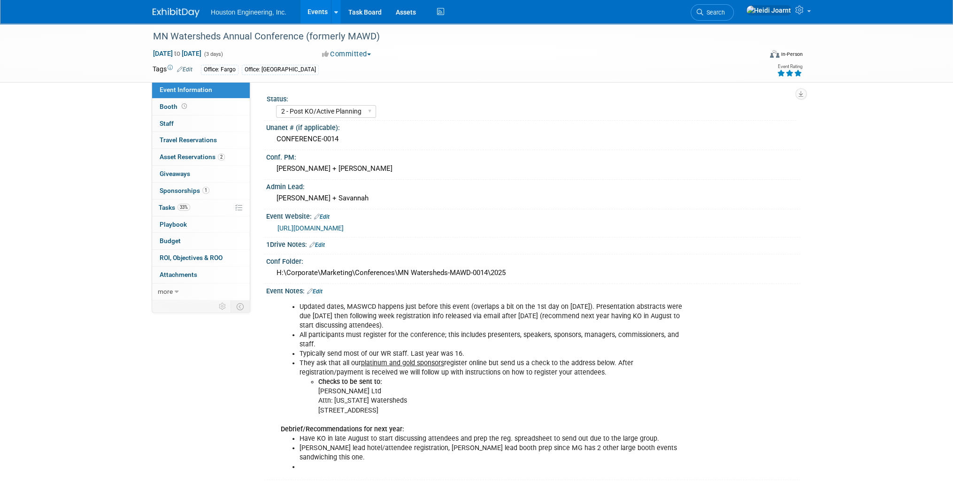
scroll to position [150, 0]
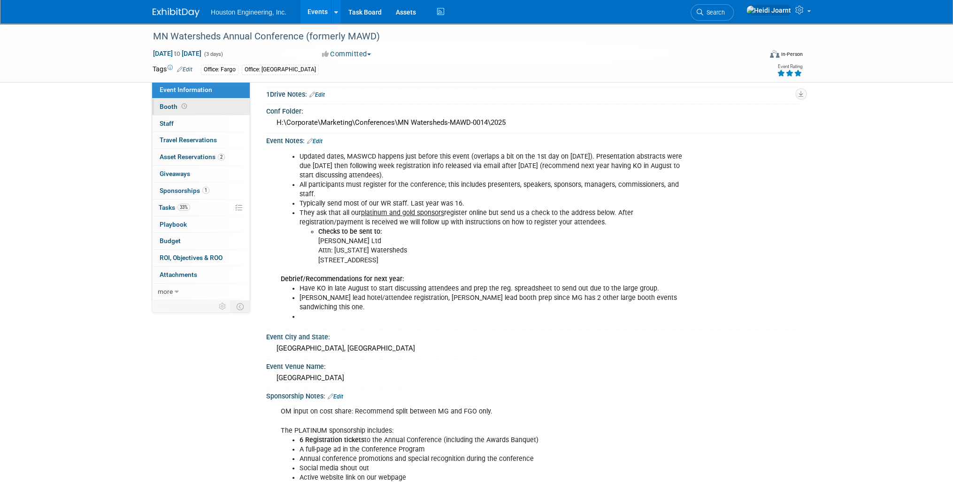
click at [218, 105] on link "Booth" at bounding box center [201, 107] width 98 height 16
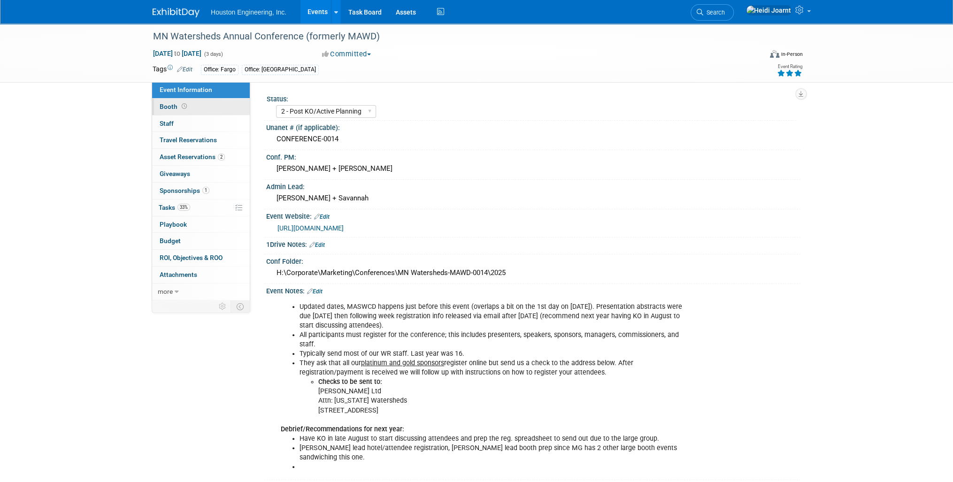
select select "Yes"
select select "Fargo"
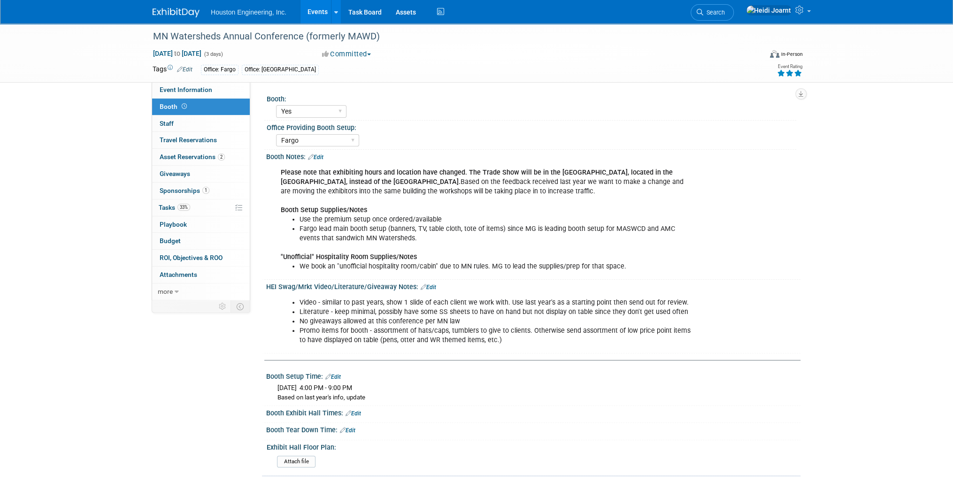
click at [318, 157] on link "Edit" at bounding box center [315, 157] width 15 height 7
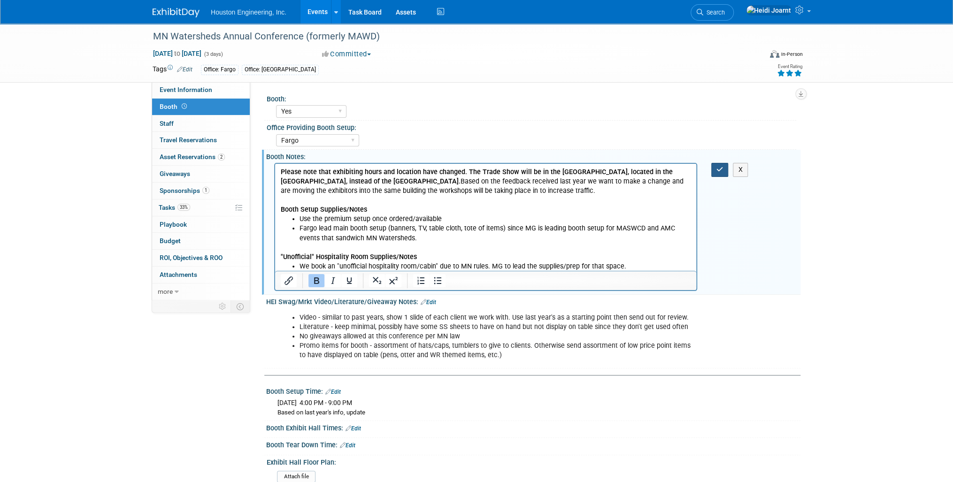
click at [717, 170] on icon "button" at bounding box center [719, 169] width 7 height 7
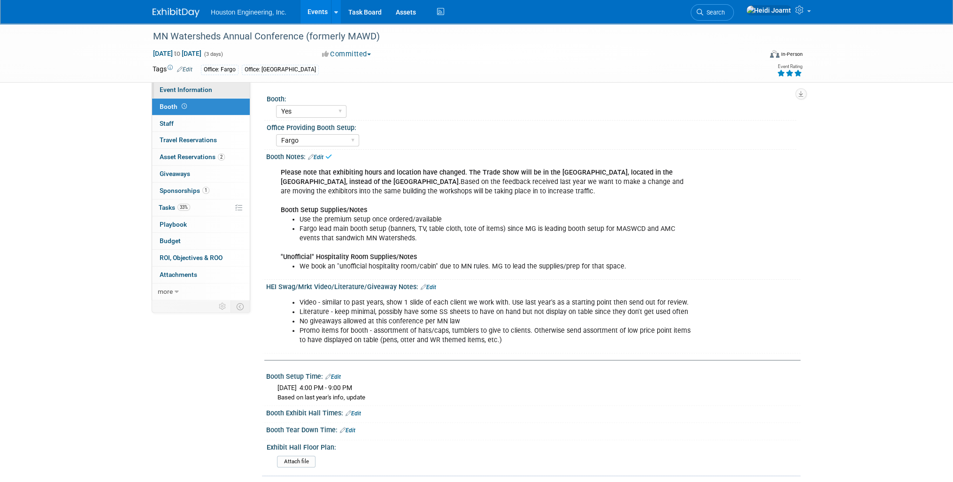
click at [205, 87] on span "Event Information" at bounding box center [186, 90] width 53 height 8
select select "2 - Post KO/Active Planning"
select select "Yes"
select select "Water Resources"
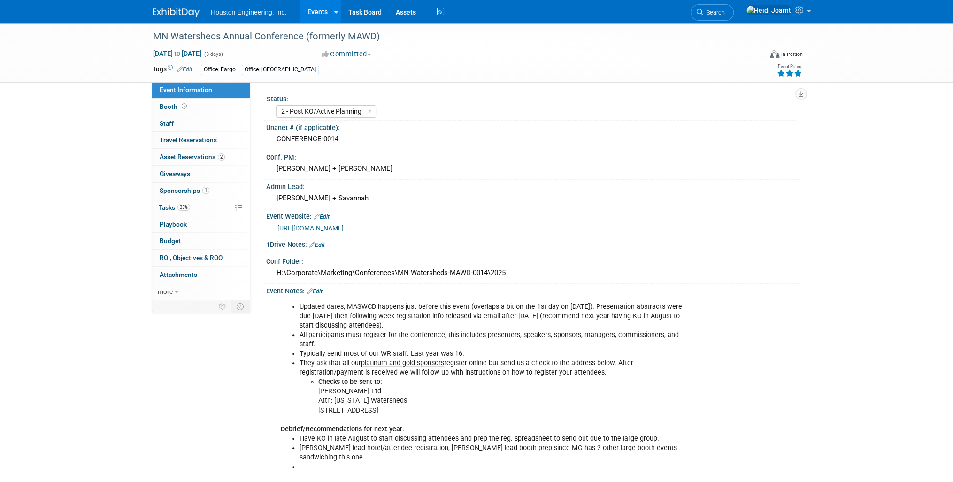
click at [319, 288] on link "Edit" at bounding box center [314, 291] width 15 height 7
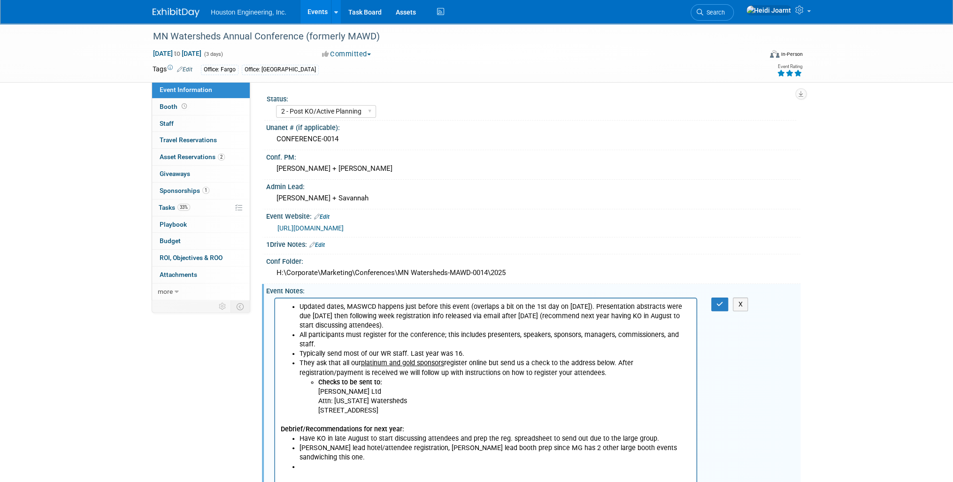
scroll to position [113, 0]
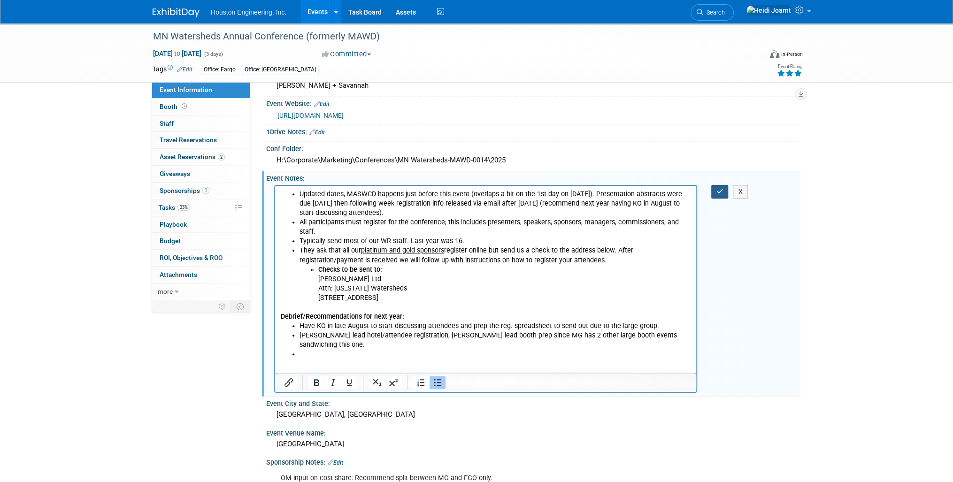
click at [716, 189] on icon "button" at bounding box center [719, 191] width 7 height 7
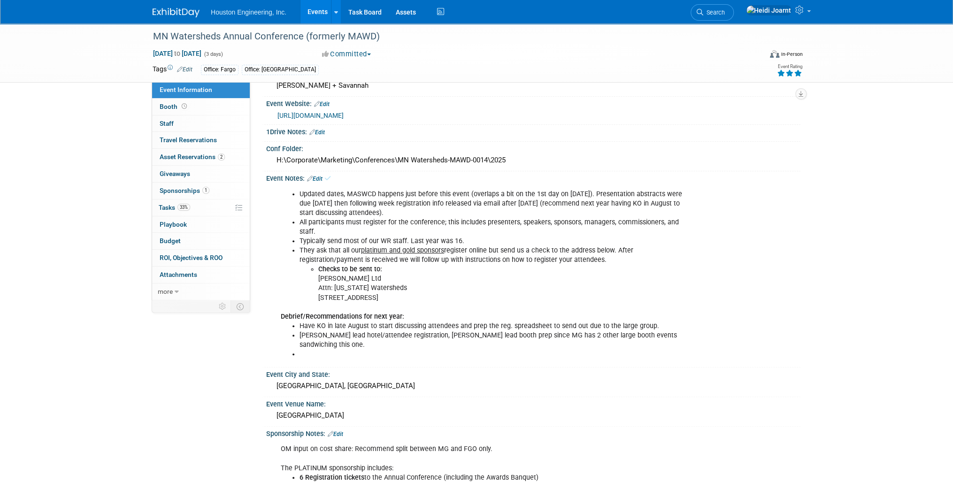
scroll to position [263, 0]
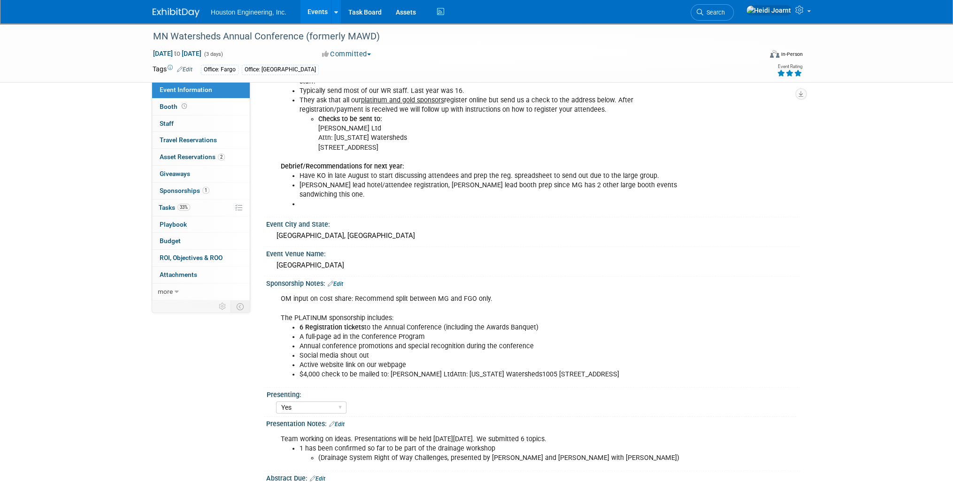
click at [335, 281] on link "Edit" at bounding box center [335, 284] width 15 height 7
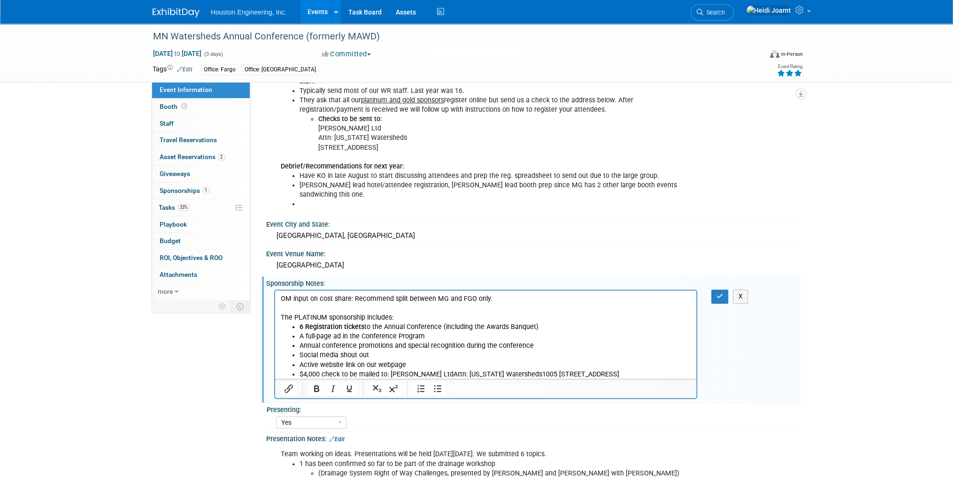
scroll to position [0, 0]
drag, startPoint x: 428, startPoint y: 336, endPoint x: 298, endPoint y: 332, distance: 130.1
click at [298, 332] on ul "6 Registration tickets to the Annual Conference (including the Awards Banquet) …" at bounding box center [486, 350] width 410 height 56
click at [715, 290] on button "button" at bounding box center [719, 297] width 17 height 14
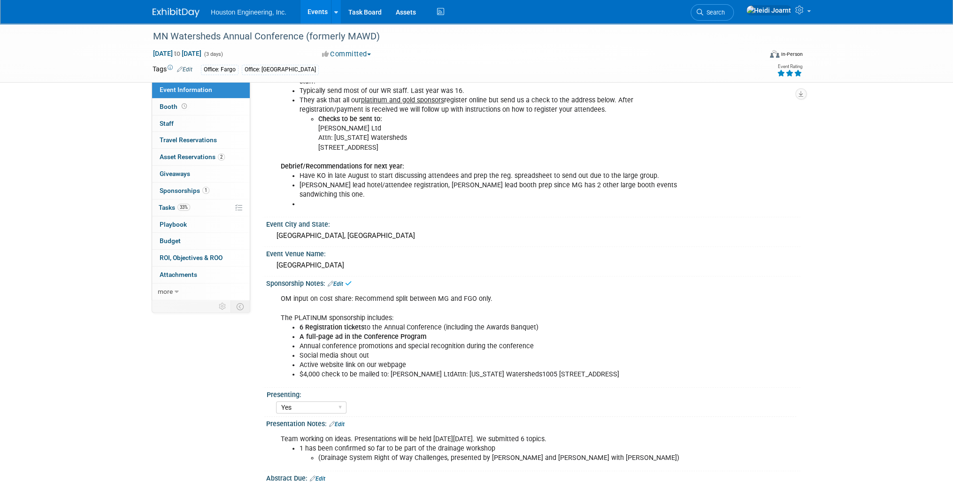
click at [342, 281] on link "Edit" at bounding box center [335, 284] width 15 height 7
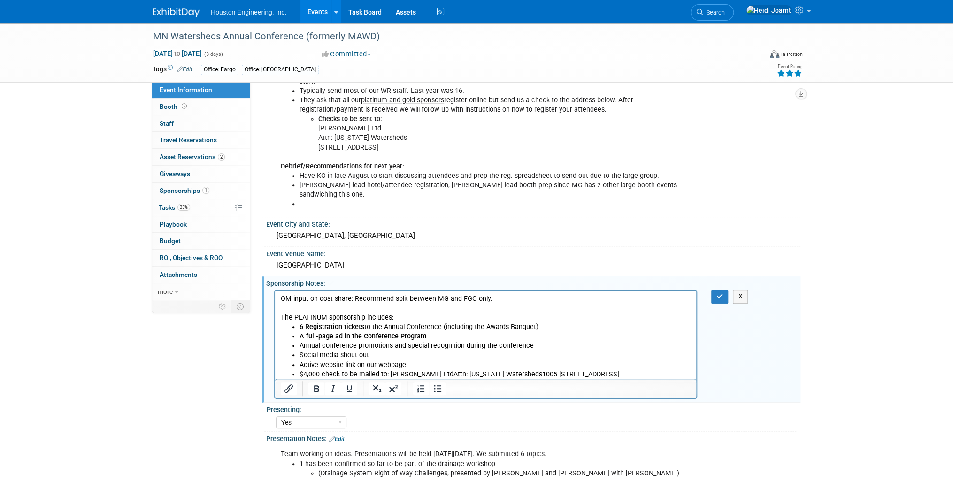
click at [635, 371] on li "$4,000 check to be mailed to: Obremski LtdAttn: Minnesota Watersheds1005 Mainst…" at bounding box center [494, 374] width 391 height 9
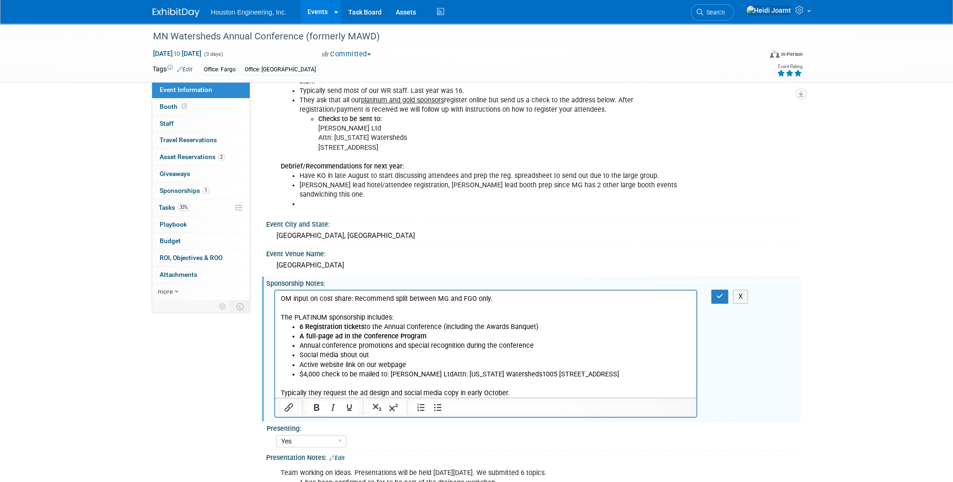
click at [290, 391] on p "Typically they request the ad design and social media copy in early October." at bounding box center [486, 393] width 410 height 9
click at [725, 290] on button "button" at bounding box center [719, 297] width 17 height 14
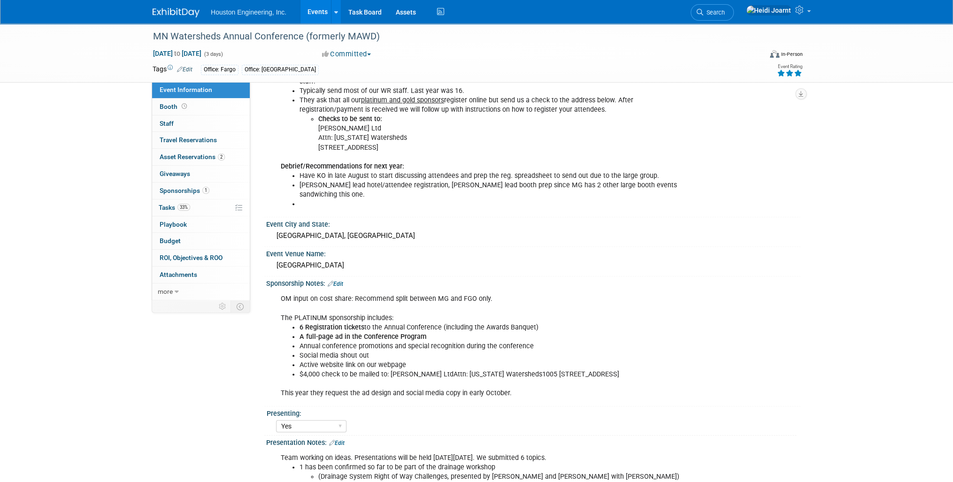
click at [356, 199] on li at bounding box center [495, 203] width 392 height 9
click at [203, 208] on link "33% Tasks 33%" at bounding box center [201, 207] width 98 height 16
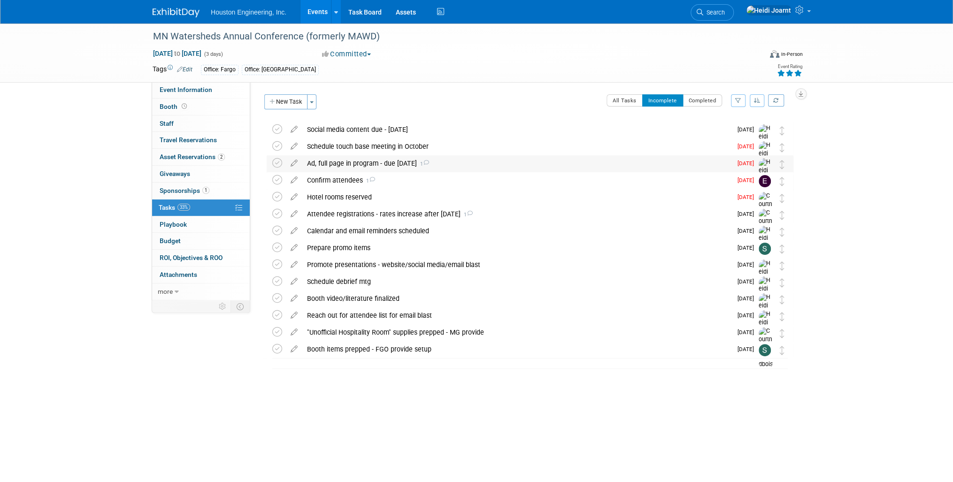
click at [315, 163] on div "Ad, full page in program - due Oct 6 1" at bounding box center [516, 163] width 429 height 16
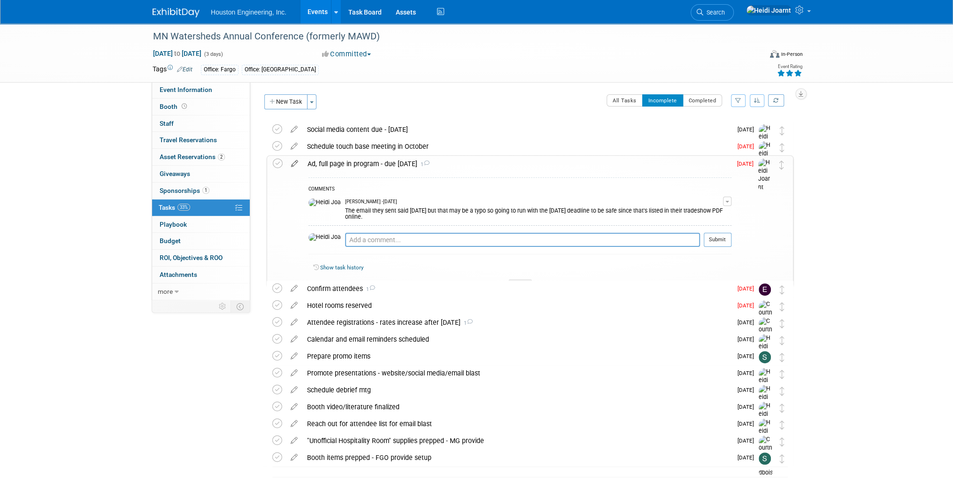
click at [289, 160] on icon at bounding box center [294, 162] width 16 height 12
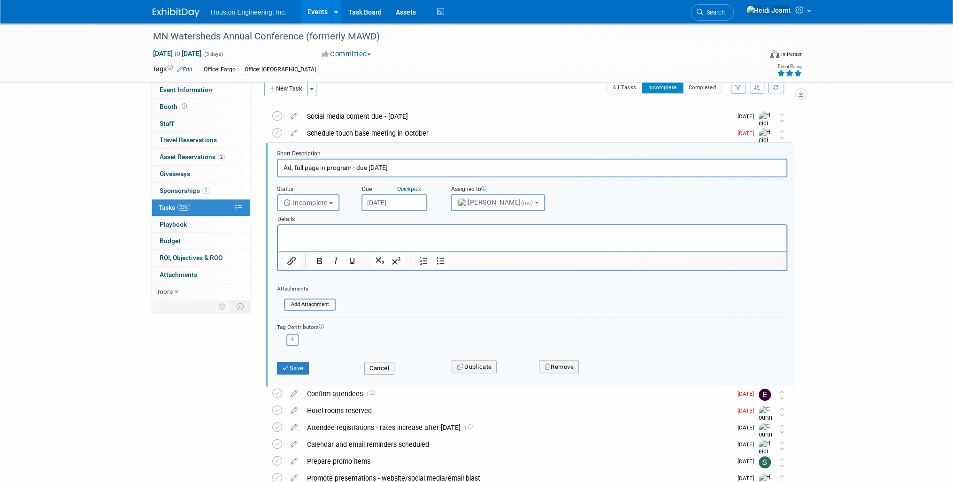
scroll to position [18, 0]
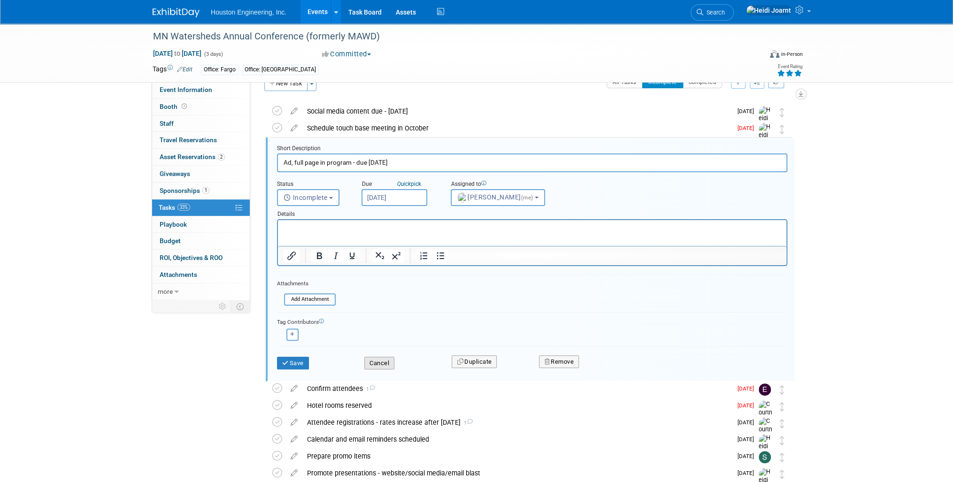
click at [383, 361] on button "Cancel" at bounding box center [379, 363] width 30 height 13
